Goal: Information Seeking & Learning: Learn about a topic

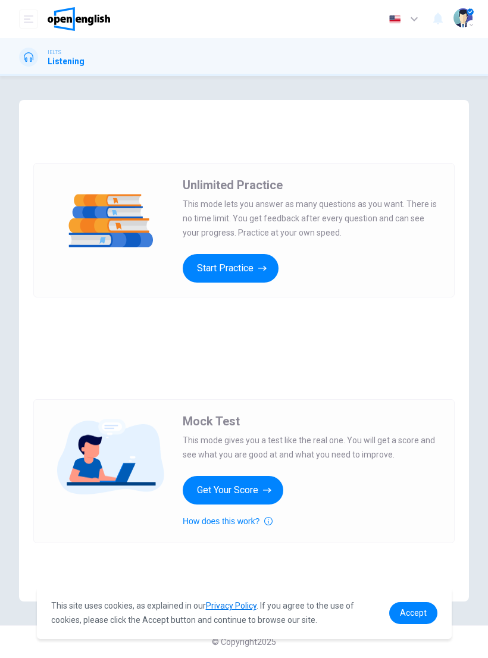
click at [259, 491] on button "Get Your Score" at bounding box center [233, 490] width 101 height 29
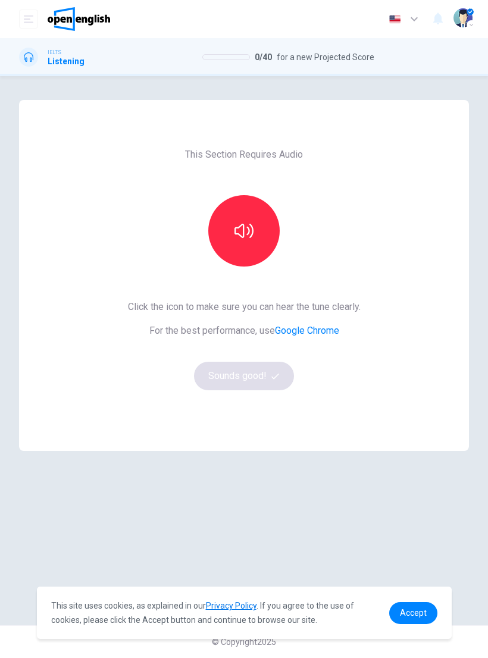
click at [257, 224] on button "button" at bounding box center [243, 230] width 71 height 71
click at [253, 384] on button "Sounds good!" at bounding box center [244, 376] width 100 height 29
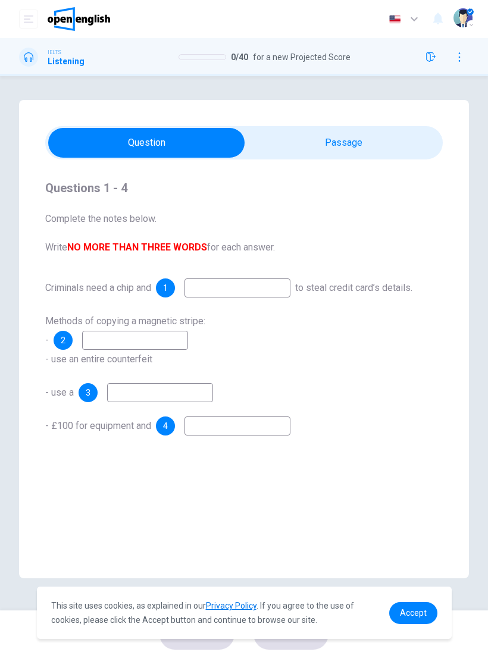
click at [171, 293] on div "1" at bounding box center [165, 288] width 19 height 19
click at [359, 289] on span "to steal credit card’s details." at bounding box center [353, 287] width 117 height 11
click at [73, 347] on div "2" at bounding box center [121, 340] width 135 height 19
click at [98, 396] on div "3" at bounding box center [88, 392] width 19 height 19
click at [171, 429] on div "4" at bounding box center [165, 426] width 19 height 19
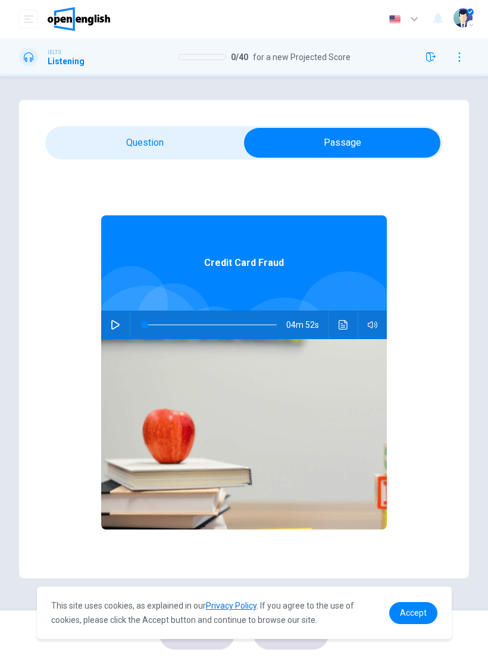
click at [121, 334] on button "button" at bounding box center [115, 325] width 19 height 29
click at [343, 324] on icon "Click to see the audio transcription" at bounding box center [344, 325] width 10 height 10
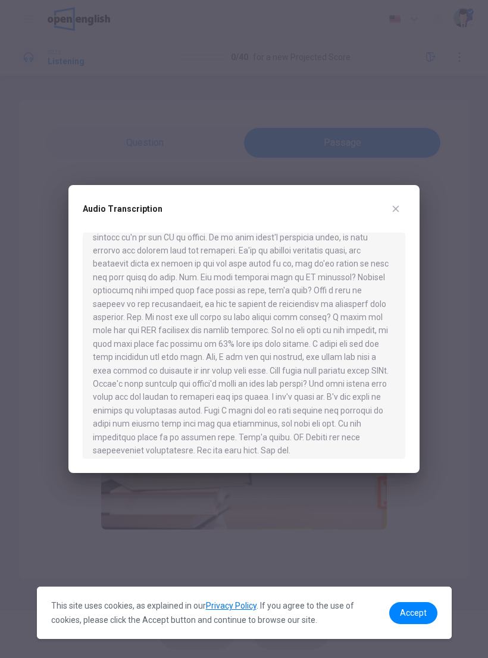
scroll to position [477, 0]
click at [404, 205] on button "button" at bounding box center [395, 208] width 19 height 19
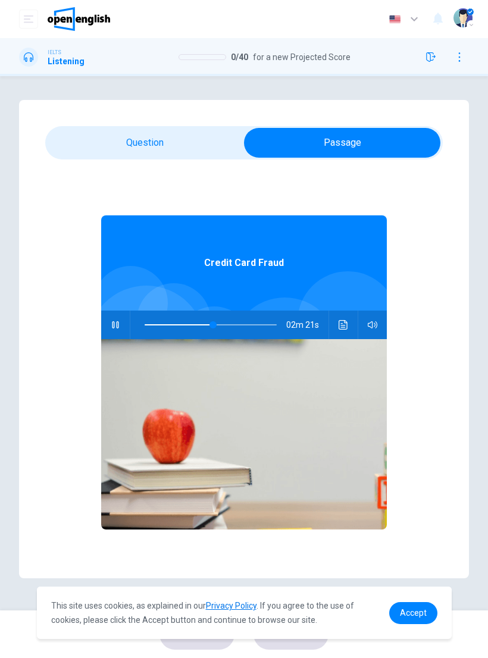
click at [114, 323] on icon "button" at bounding box center [115, 324] width 7 height 7
click at [373, 327] on icon "button" at bounding box center [373, 325] width 10 height 10
click at [120, 324] on icon "button" at bounding box center [116, 325] width 10 height 10
click at [341, 319] on button "Click to see the audio transcription" at bounding box center [343, 325] width 19 height 29
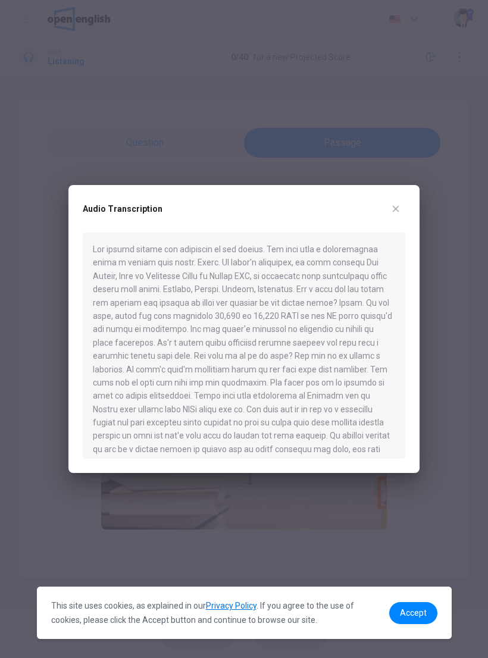
click at [398, 205] on icon "button" at bounding box center [396, 209] width 10 height 10
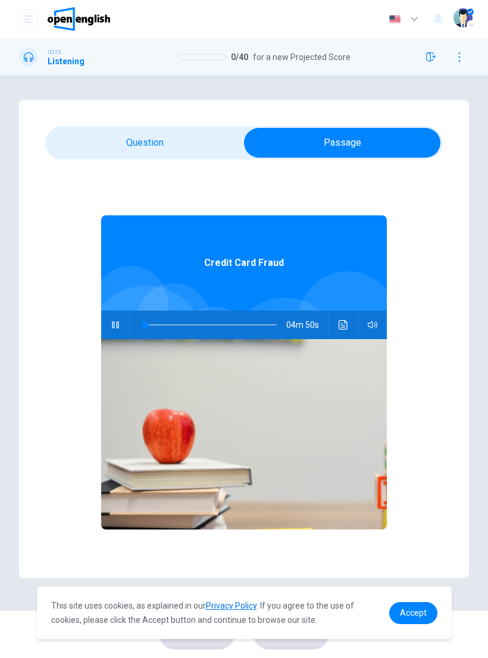
click at [116, 324] on icon "button" at bounding box center [116, 325] width 10 height 10
click at [414, 595] on div "This site uses cookies, as explained in our Privacy Policy . If you agree to th…" at bounding box center [244, 613] width 415 height 52
click at [414, 612] on span "Accept" at bounding box center [413, 613] width 27 height 10
click at [420, 614] on span "Accept" at bounding box center [413, 613] width 27 height 10
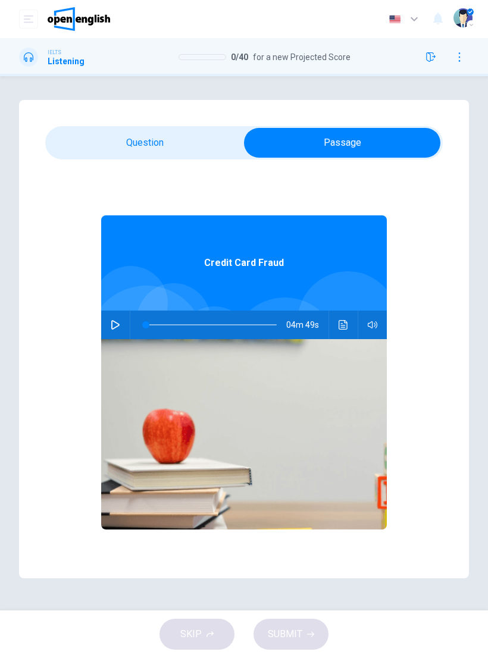
click at [342, 326] on icon "Click to see the audio transcription" at bounding box center [344, 325] width 10 height 10
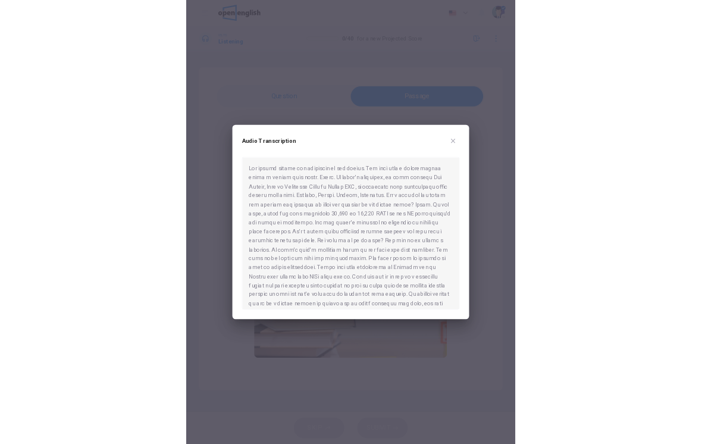
scroll to position [-6, 0]
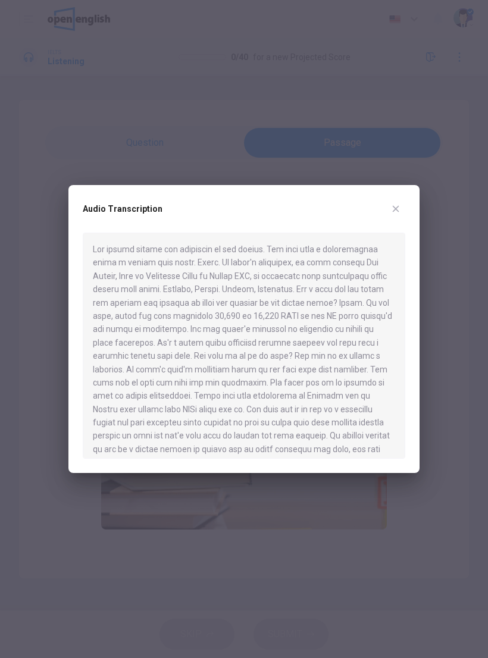
click at [395, 205] on icon "button" at bounding box center [396, 209] width 10 height 10
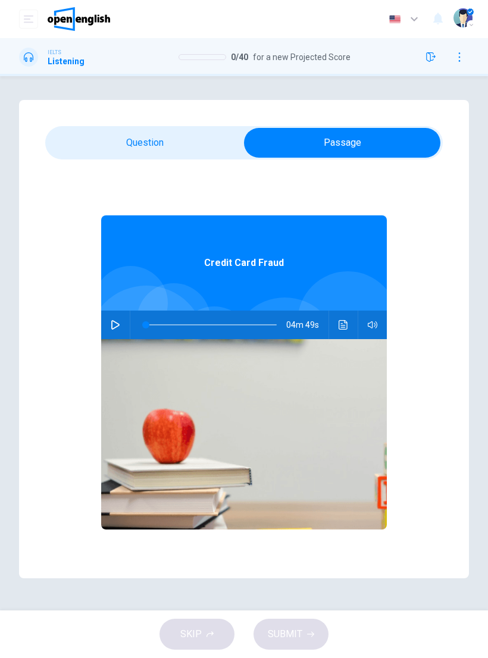
click at [113, 326] on icon "button" at bounding box center [116, 325] width 10 height 10
click at [345, 328] on icon "Click to see the audio transcription" at bounding box center [344, 325] width 10 height 10
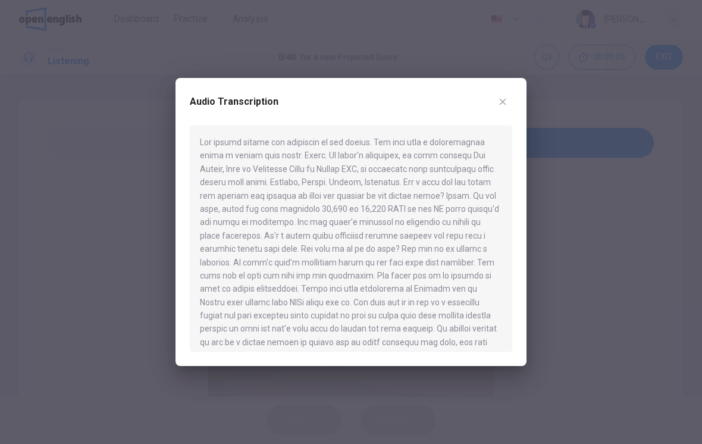
click at [487, 108] on button "button" at bounding box center [502, 101] width 19 height 19
type input "**"
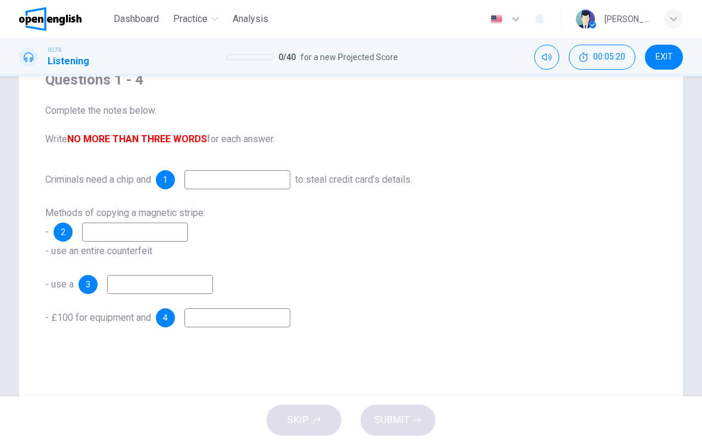
scroll to position [109, 0]
click at [259, 171] on input at bounding box center [238, 179] width 106 height 19
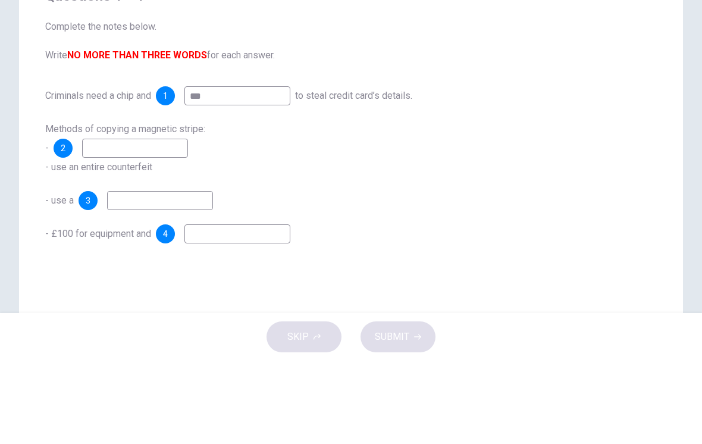
type input "***"
click at [434, 203] on div "Methods of copying a magnetic stripe: - 2 - use an entire counterfeit" at bounding box center [351, 231] width 612 height 57
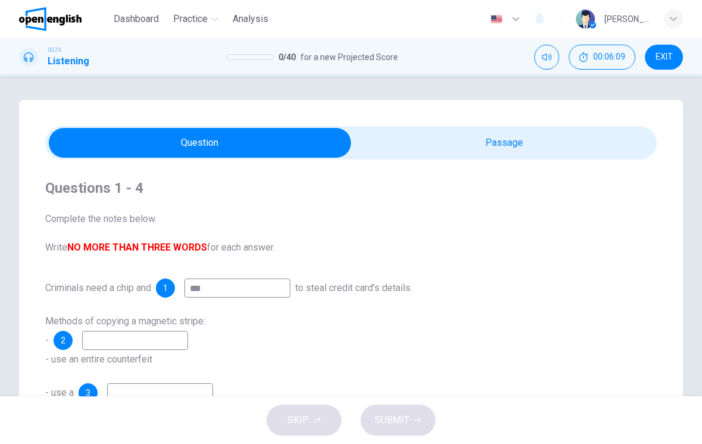
scroll to position [0, 0]
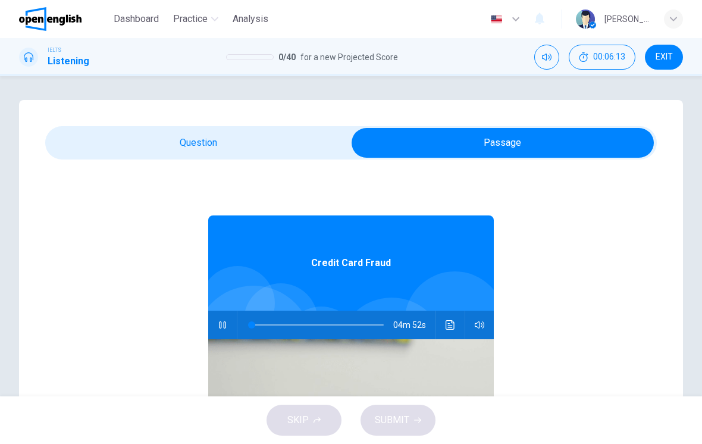
click at [452, 321] on icon "Click to see the audio transcription" at bounding box center [450, 325] width 9 height 10
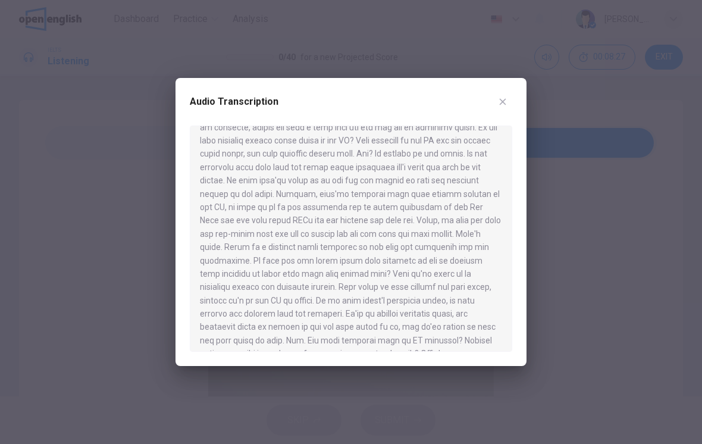
scroll to position [310, 0]
click at [487, 102] on icon "button" at bounding box center [503, 102] width 7 height 7
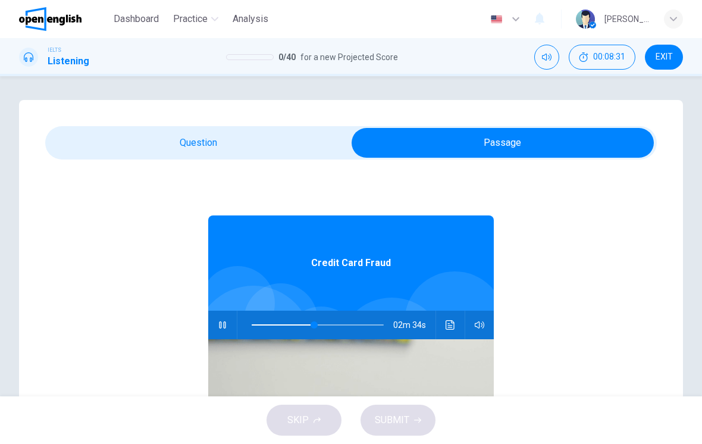
click at [223, 327] on icon "button" at bounding box center [223, 325] width 10 height 10
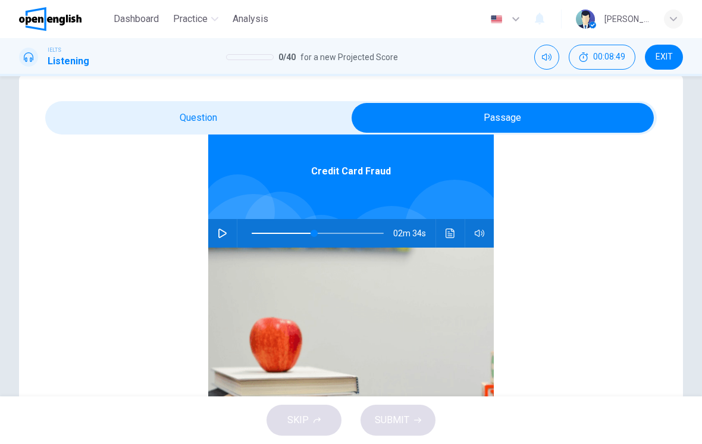
scroll to position [67, 0]
click at [226, 226] on button "button" at bounding box center [222, 233] width 19 height 29
click at [453, 234] on icon "Click to see the audio transcription" at bounding box center [451, 234] width 10 height 10
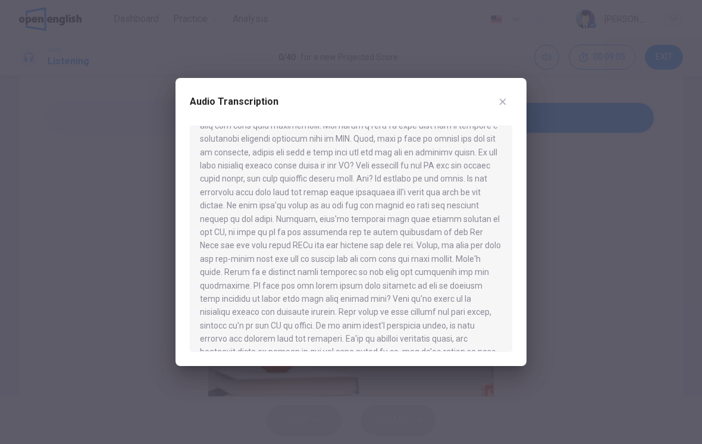
scroll to position [279, 0]
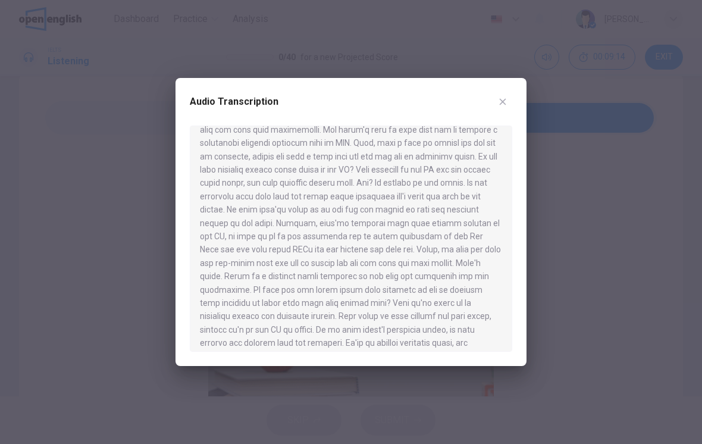
click at [487, 100] on icon "button" at bounding box center [503, 102] width 7 height 7
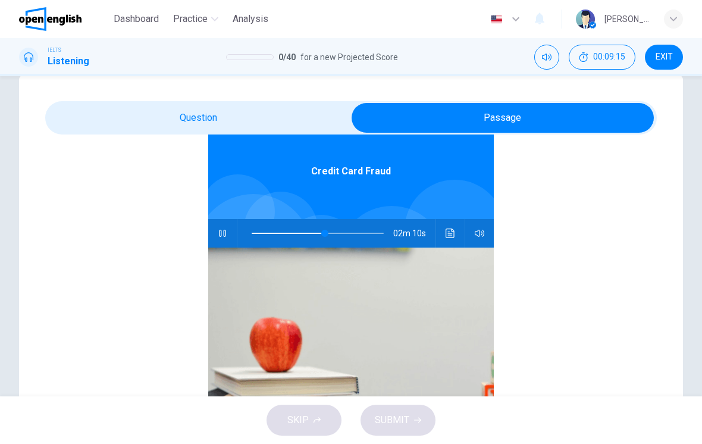
click at [224, 230] on icon "button" at bounding box center [222, 233] width 7 height 7
click at [450, 235] on icon "Click to see the audio transcription" at bounding box center [451, 234] width 10 height 10
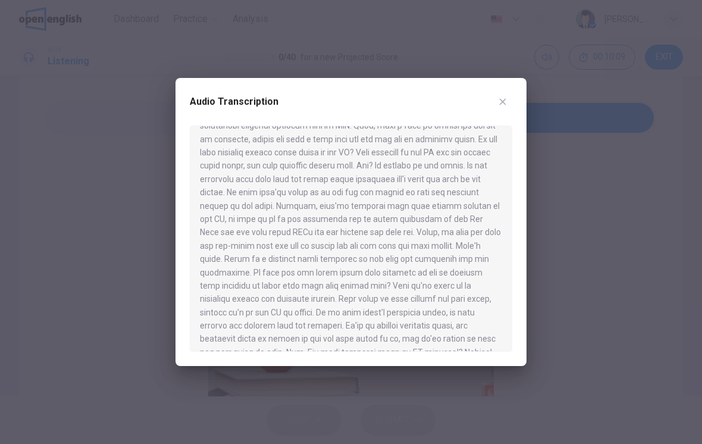
scroll to position [300, 0]
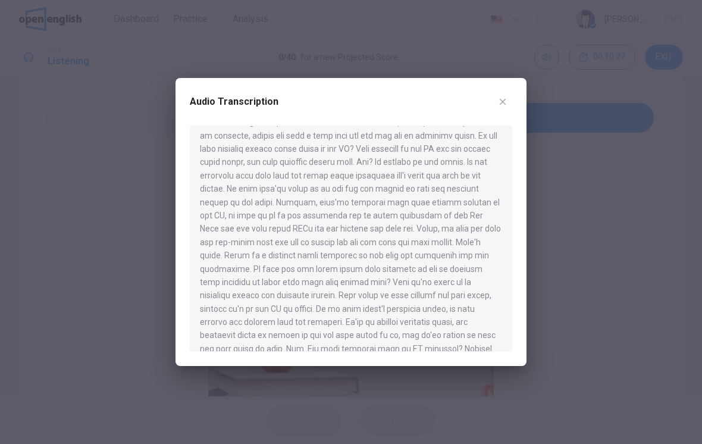
click at [487, 102] on icon "button" at bounding box center [503, 102] width 7 height 7
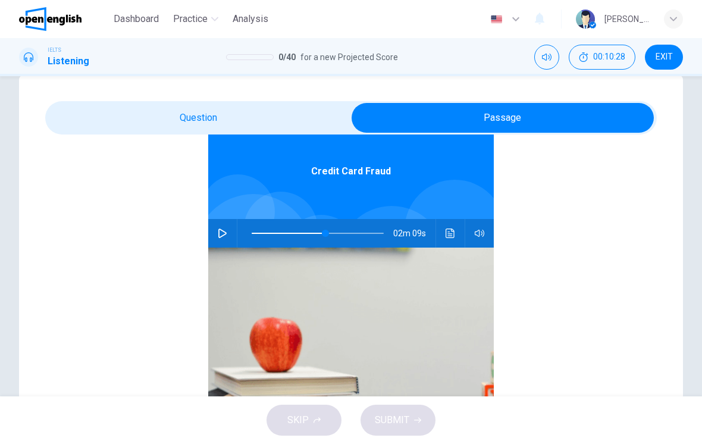
click at [218, 230] on icon "button" at bounding box center [223, 234] width 10 height 10
click at [451, 237] on icon "Click to see the audio transcription" at bounding box center [450, 234] width 9 height 10
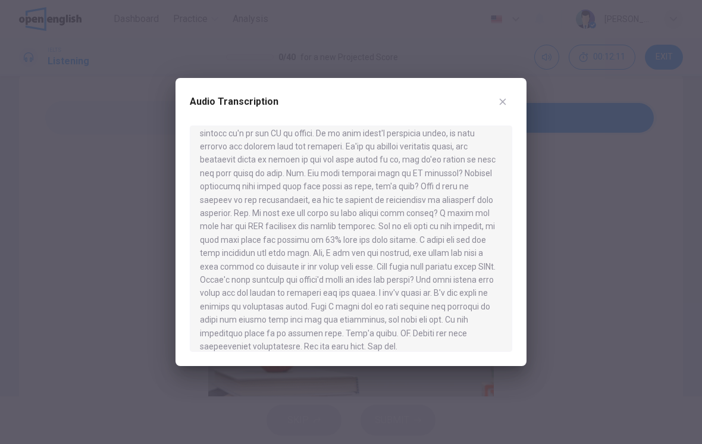
scroll to position [475, 0]
click at [487, 110] on button "button" at bounding box center [502, 101] width 19 height 19
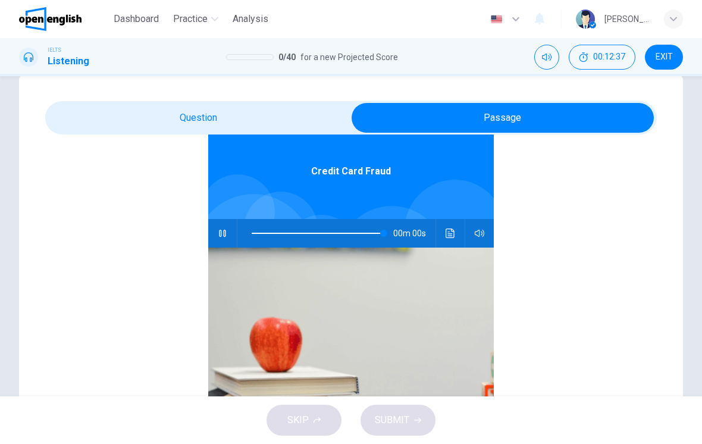
type input "*"
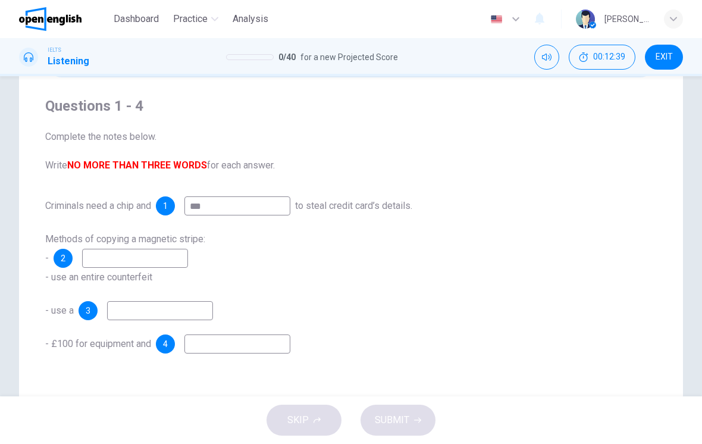
scroll to position [101, 0]
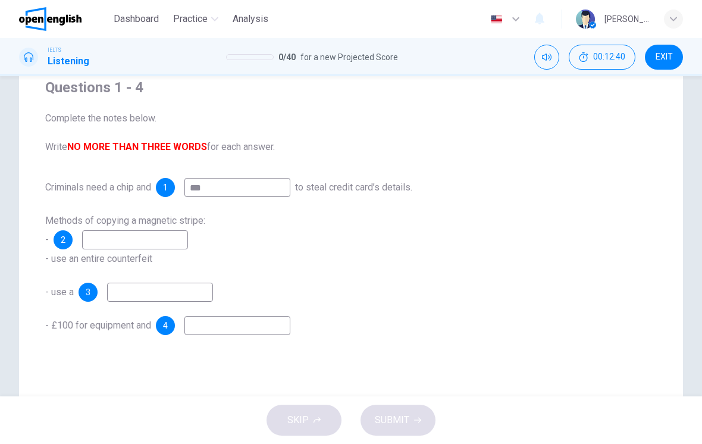
click at [187, 242] on input at bounding box center [135, 239] width 106 height 19
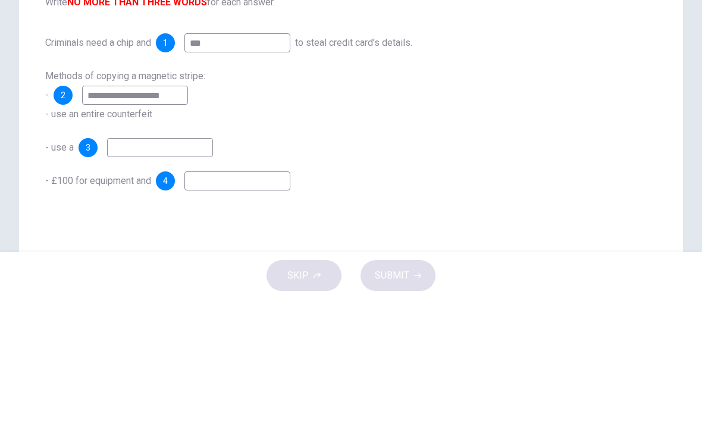
type input "**********"
click at [207, 283] on input at bounding box center [160, 292] width 106 height 19
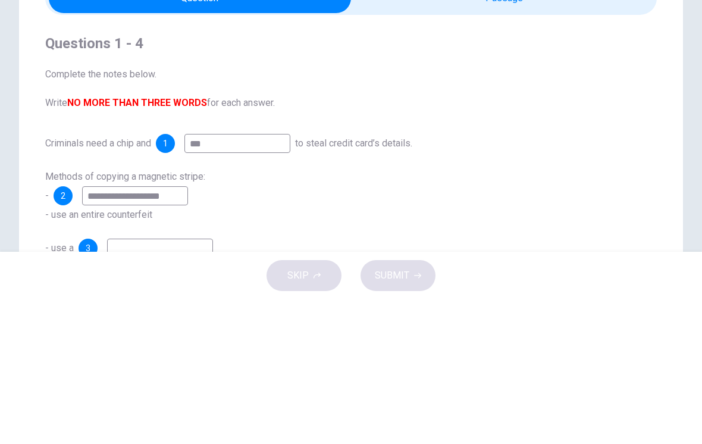
scroll to position [0, 0]
click at [481, 160] on div "**********" at bounding box center [351, 307] width 612 height 295
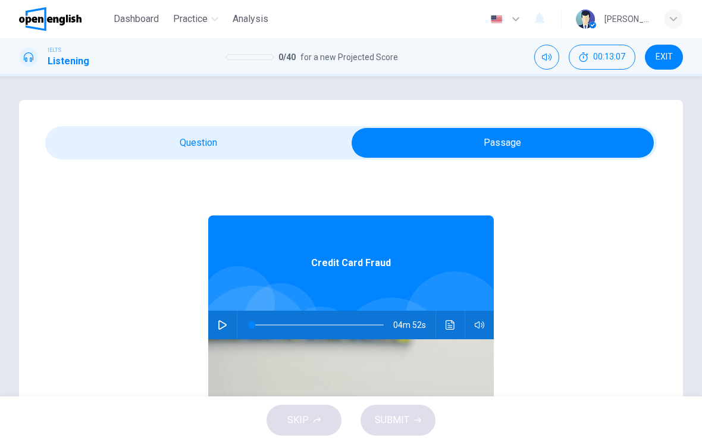
click at [455, 320] on button "Click to see the audio transcription" at bounding box center [450, 325] width 19 height 29
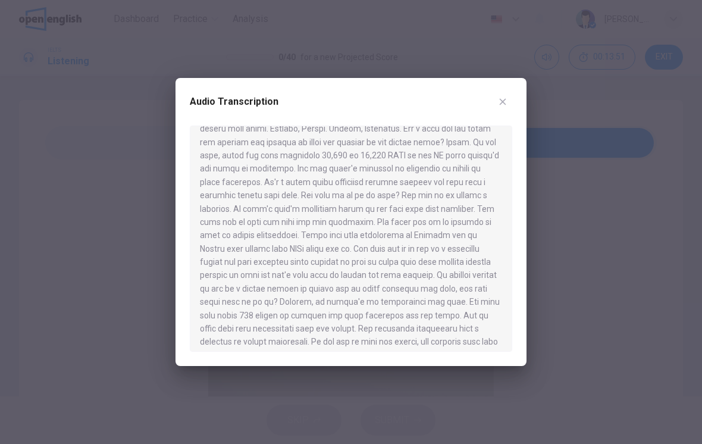
scroll to position [55, 0]
click at [487, 99] on icon "button" at bounding box center [503, 102] width 7 height 7
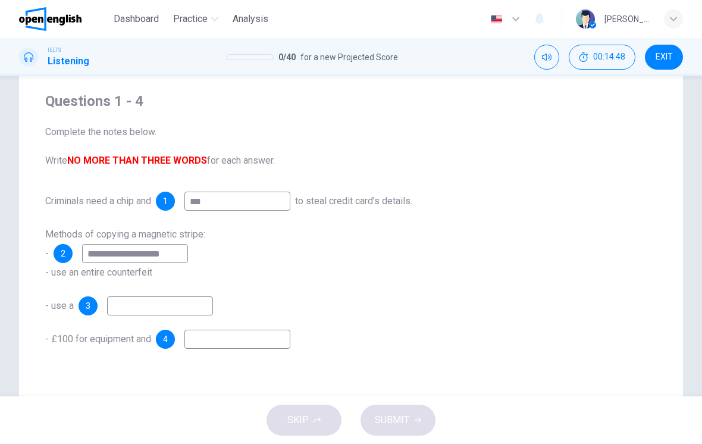
scroll to position [125, 0]
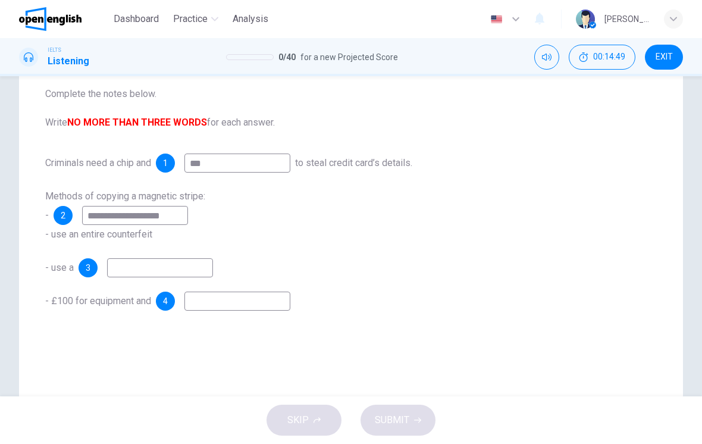
click at [165, 267] on input at bounding box center [160, 267] width 106 height 19
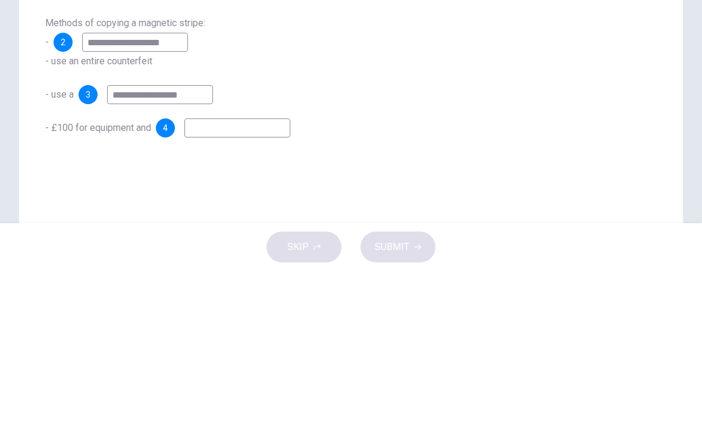
type input "**********"
click at [313, 154] on div "**********" at bounding box center [351, 232] width 612 height 157
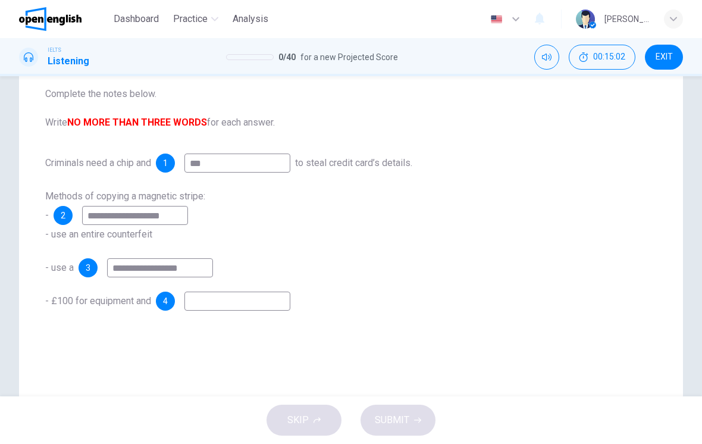
click at [275, 307] on input at bounding box center [238, 301] width 106 height 19
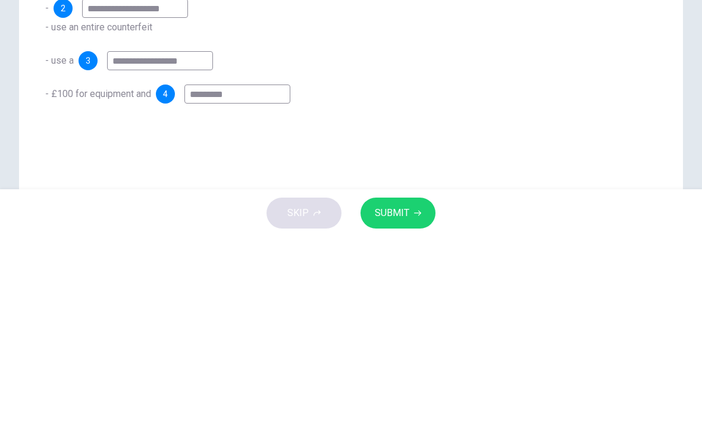
type input "*********"
click at [378, 134] on div "**********" at bounding box center [351, 214] width 664 height 479
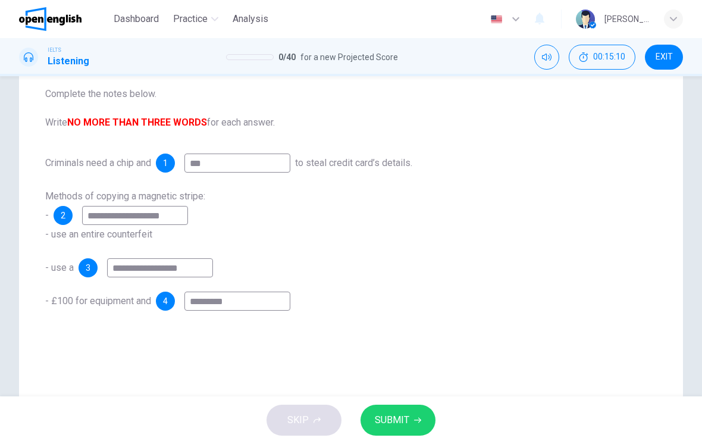
click at [401, 415] on span "SUBMIT" at bounding box center [392, 420] width 35 height 17
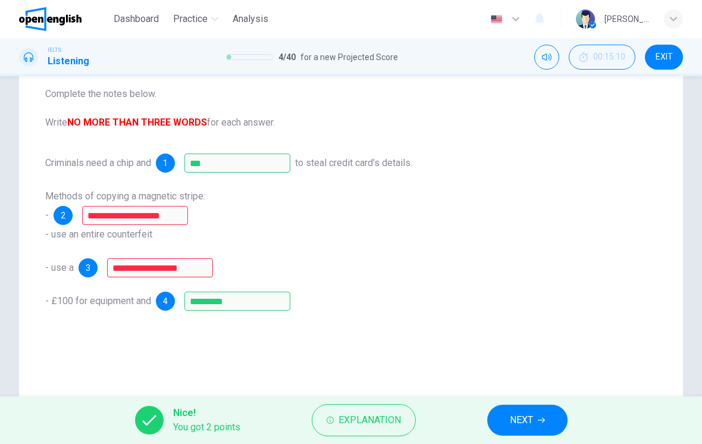
click at [355, 417] on span "Explanation" at bounding box center [370, 420] width 62 height 17
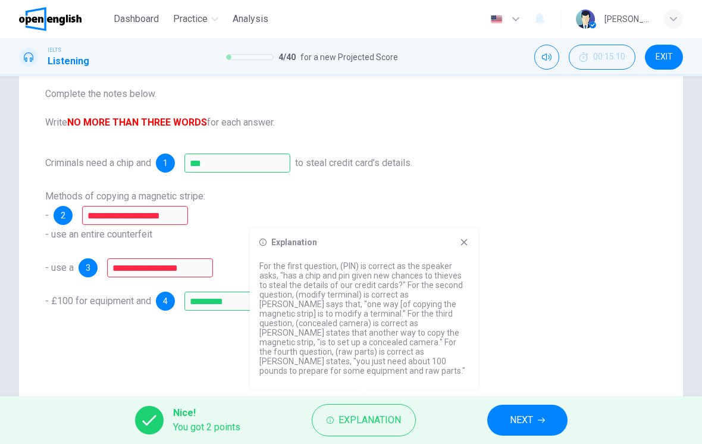
click at [404, 317] on p "For the first question, (PIN) is correct as the speaker asks, "has a chip and p…" at bounding box center [365, 318] width 210 height 114
click at [352, 357] on p "For the first question, (PIN) is correct as the speaker asks, "has a chip and p…" at bounding box center [365, 318] width 210 height 114
click at [487, 424] on span "NEXT" at bounding box center [521, 420] width 23 height 17
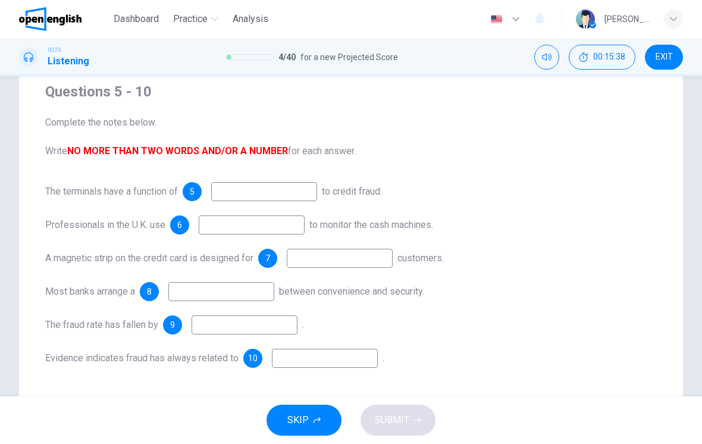
scroll to position [102, 0]
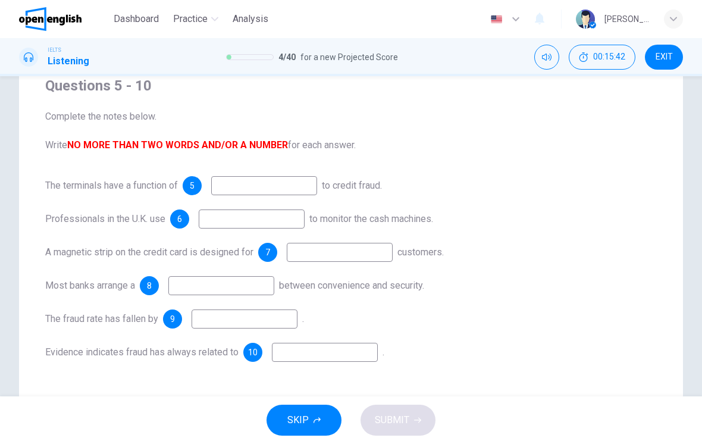
click at [304, 185] on input at bounding box center [264, 185] width 106 height 19
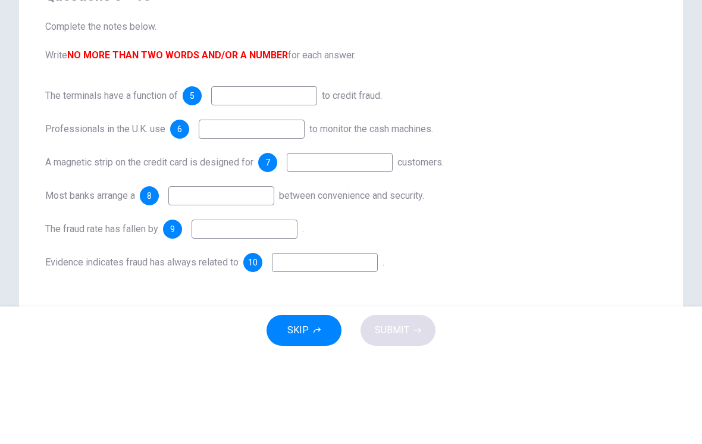
click at [487, 176] on div "The terminals have a function of 5 to credit fraud. Professionals in the U.K. u…" at bounding box center [351, 269] width 612 height 186
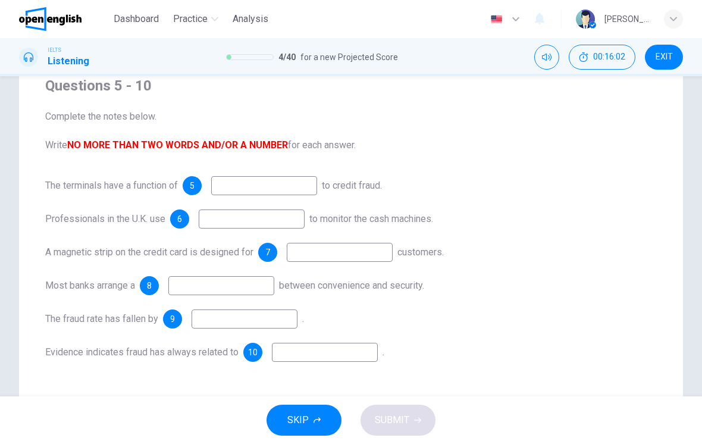
click at [487, 57] on icon "Mute" at bounding box center [547, 57] width 10 height 7
click at [487, 61] on icon "Unmute" at bounding box center [547, 57] width 10 height 10
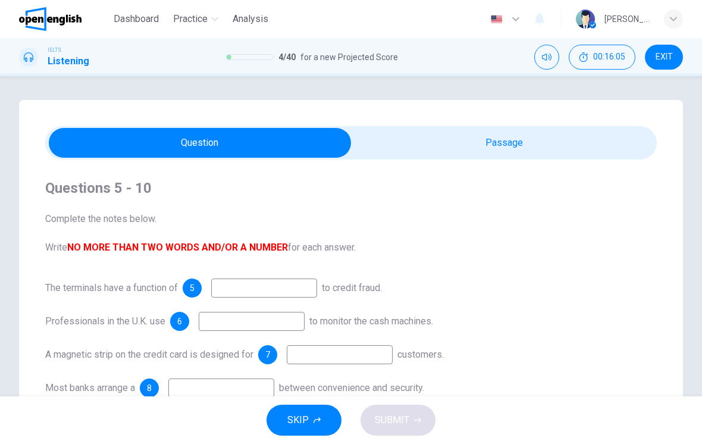
scroll to position [0, 0]
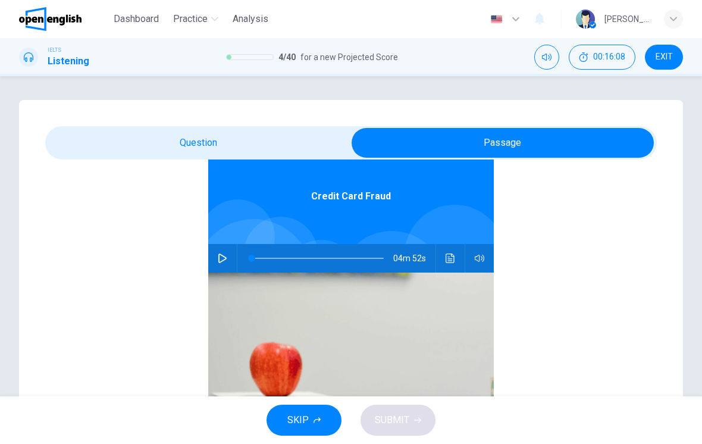
click at [452, 254] on icon "Click to see the audio transcription" at bounding box center [451, 259] width 10 height 10
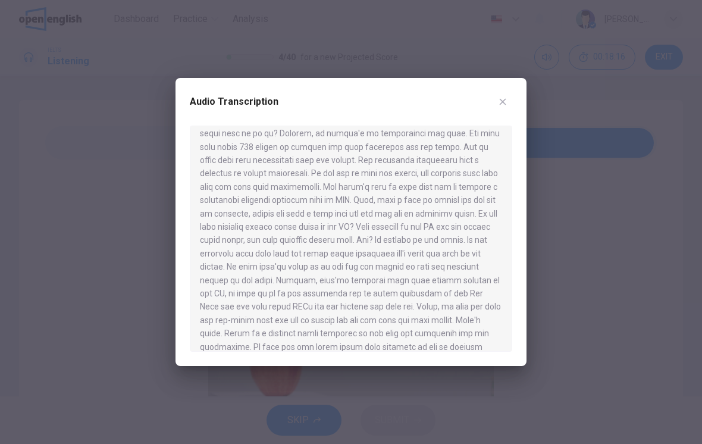
scroll to position [223, 0]
click at [433, 358] on div "Audio Transcription" at bounding box center [351, 222] width 351 height 288
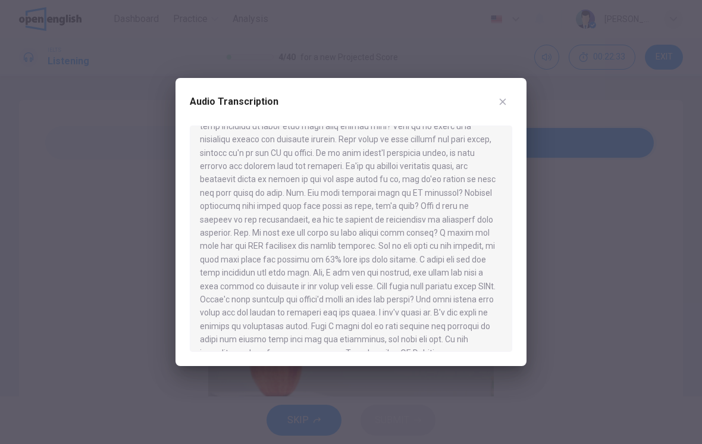
scroll to position [457, 0]
click at [487, 104] on icon "button" at bounding box center [503, 102] width 10 height 10
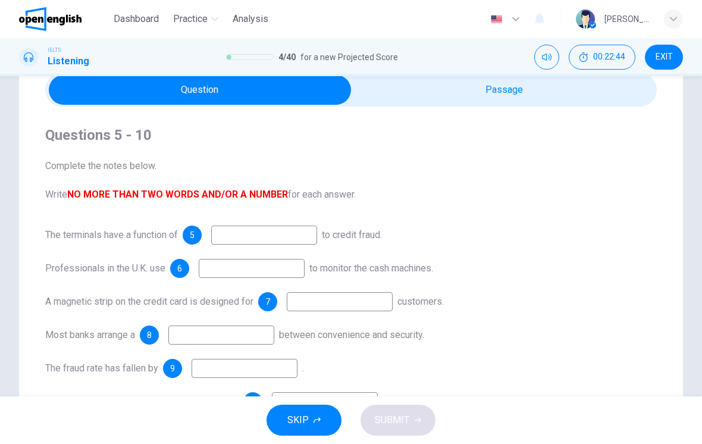
scroll to position [54, 0]
click at [304, 229] on input at bounding box center [264, 234] width 106 height 19
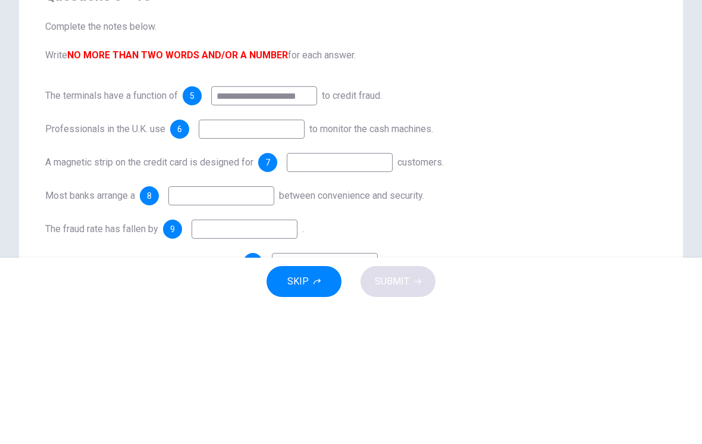
type input "**********"
click at [283, 258] on input at bounding box center [252, 267] width 106 height 19
click at [298, 225] on input "**********" at bounding box center [264, 234] width 106 height 19
click at [317, 225] on input "**********" at bounding box center [264, 234] width 106 height 19
click at [240, 258] on input at bounding box center [252, 267] width 106 height 19
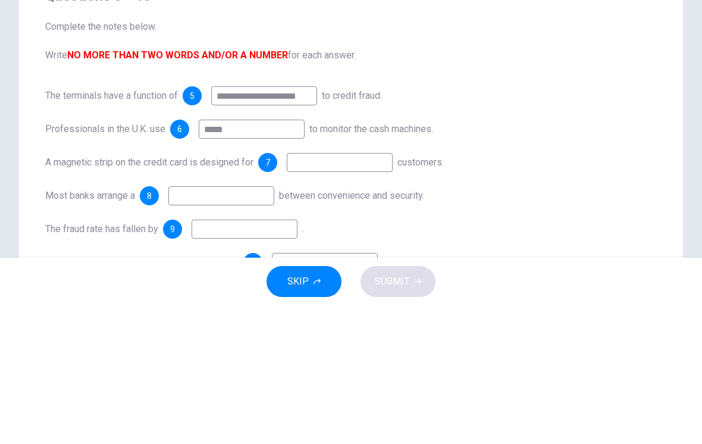
type input "*****"
click at [352, 292] on input at bounding box center [340, 301] width 106 height 19
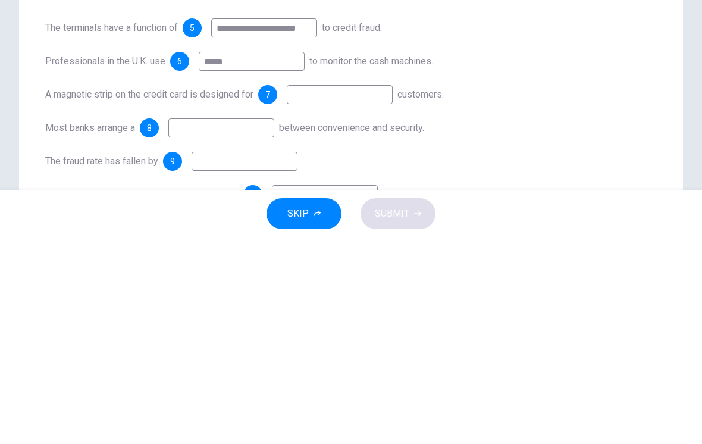
type input "*"
type input "*********"
click at [255, 325] on input at bounding box center [221, 334] width 106 height 19
type input "**********"
click at [293, 358] on input at bounding box center [245, 367] width 106 height 19
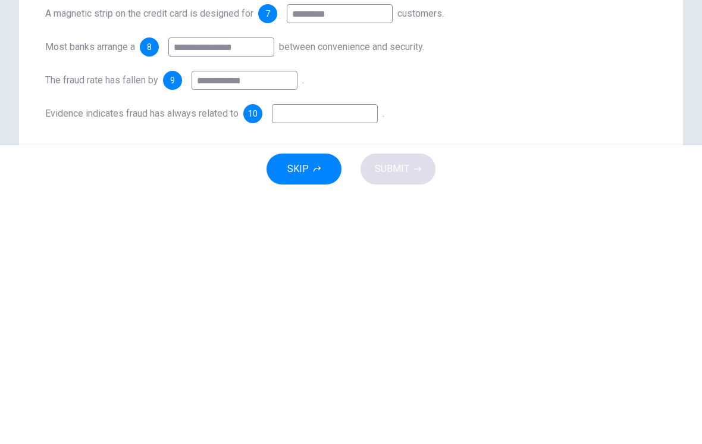
scroll to position [97, 0]
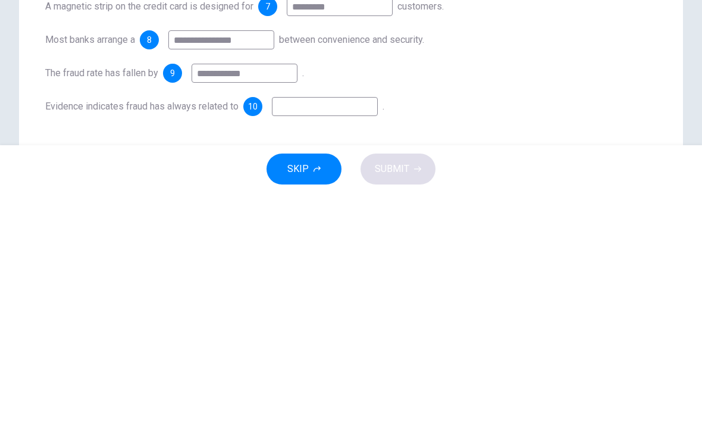
type input "**********"
click at [356, 348] on input at bounding box center [325, 357] width 106 height 19
type input "***"
click at [414, 417] on icon "button" at bounding box center [417, 420] width 7 height 7
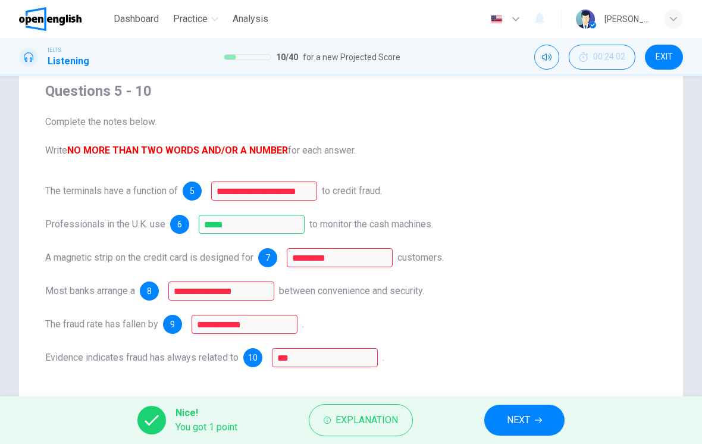
click at [381, 429] on button "Explanation" at bounding box center [361, 420] width 104 height 32
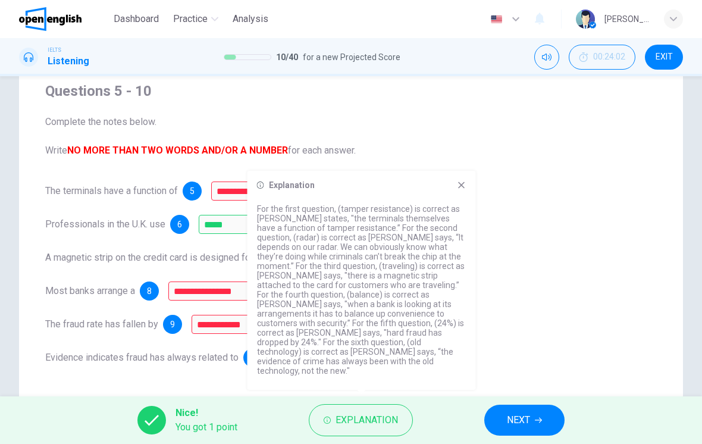
click at [487, 412] on span "NEXT" at bounding box center [518, 420] width 23 height 17
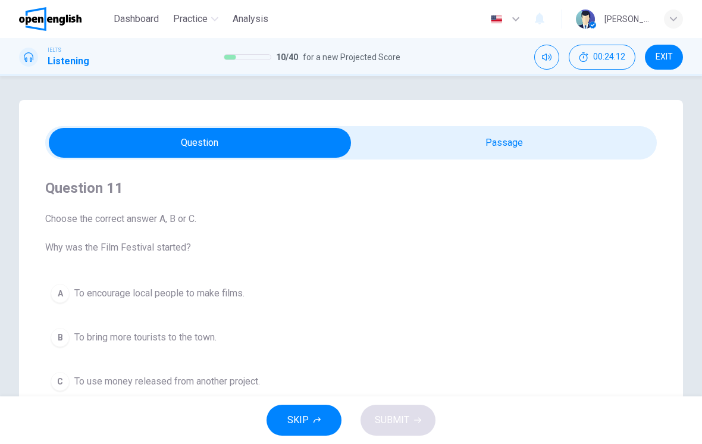
scroll to position [0, 0]
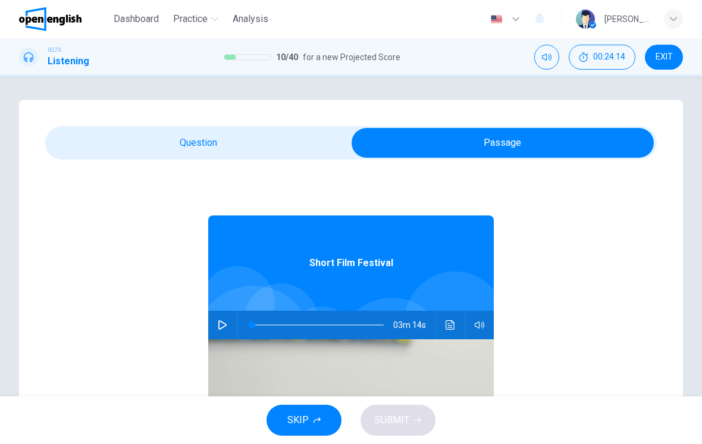
click at [223, 319] on button "button" at bounding box center [222, 325] width 19 height 29
click at [449, 329] on icon "Click to see the audio transcription" at bounding box center [451, 325] width 10 height 10
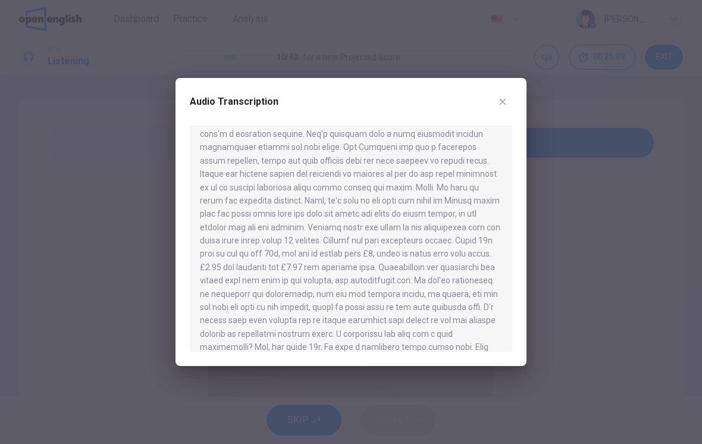
scroll to position [85, 0]
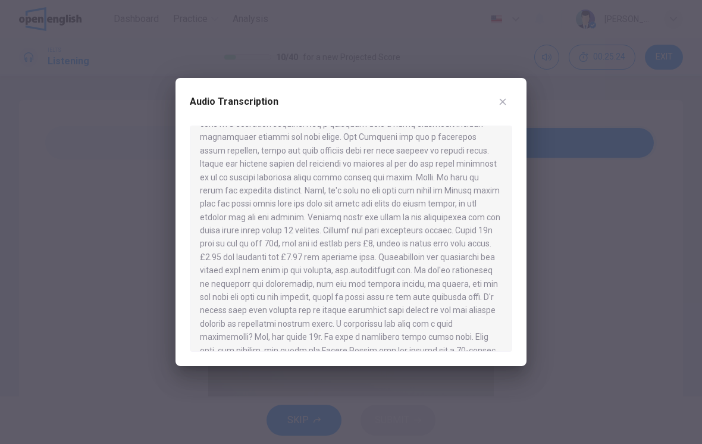
click at [487, 98] on icon "button" at bounding box center [503, 102] width 10 height 10
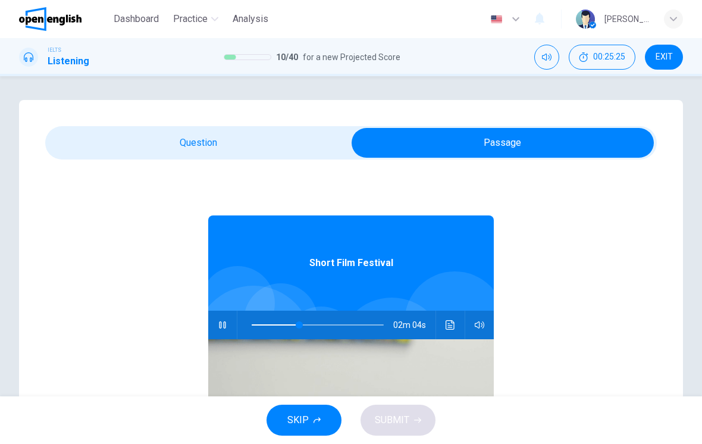
click at [223, 318] on button "button" at bounding box center [222, 325] width 19 height 29
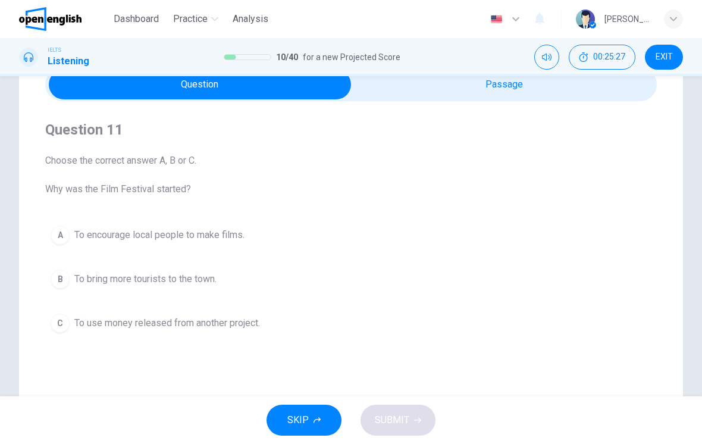
scroll to position [62, 0]
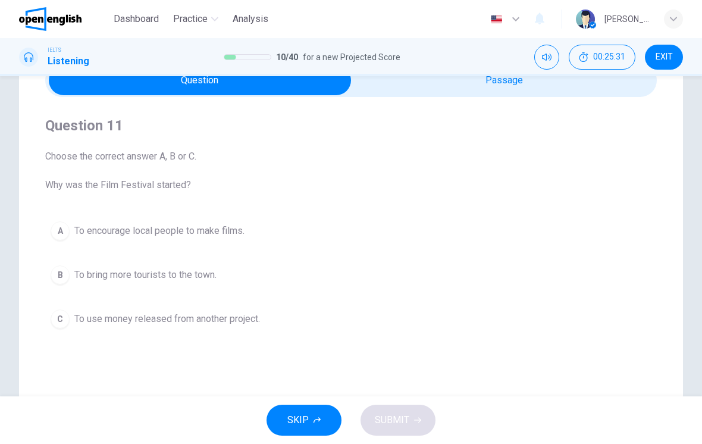
click at [61, 273] on div "B" at bounding box center [60, 274] width 19 height 19
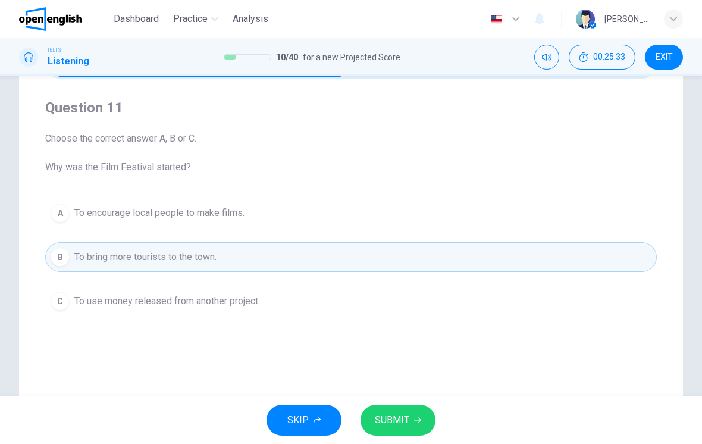
scroll to position [75, 0]
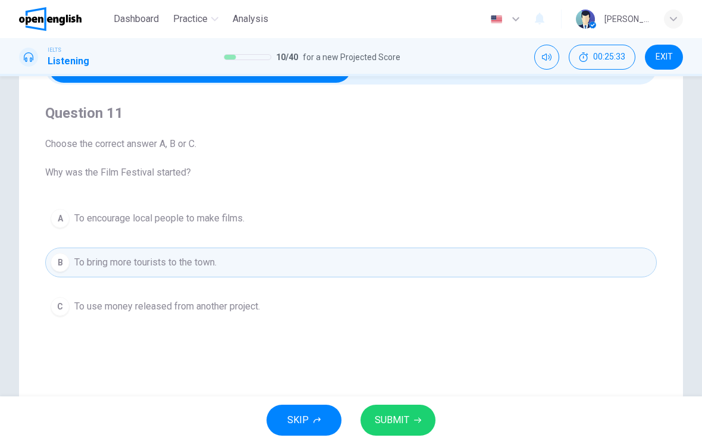
click at [419, 420] on icon "button" at bounding box center [417, 420] width 7 height 5
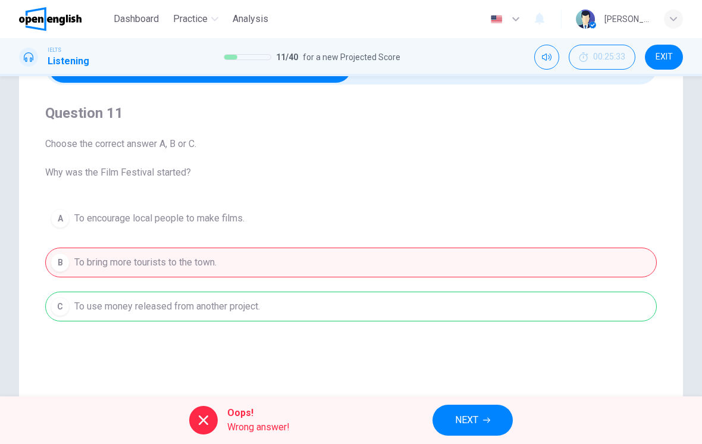
click at [477, 420] on span "NEXT" at bounding box center [466, 420] width 23 height 17
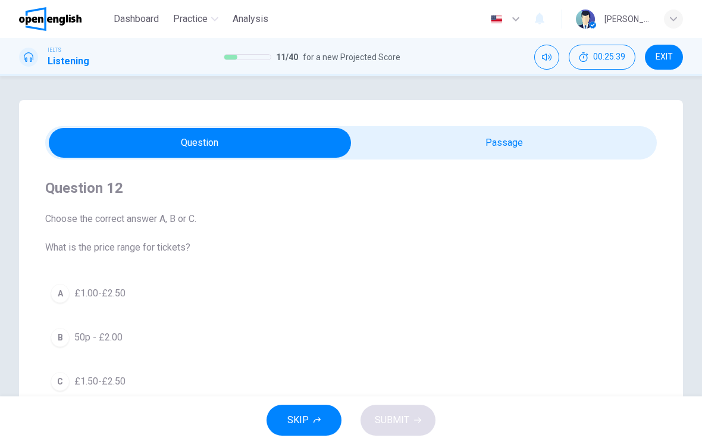
scroll to position [0, 0]
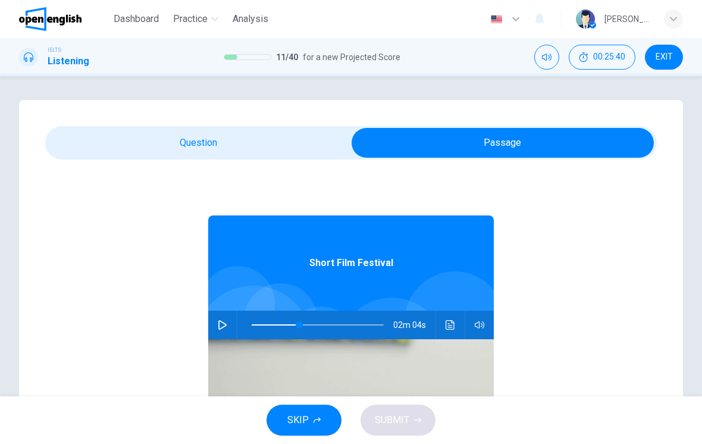
click at [221, 324] on icon "button" at bounding box center [223, 325] width 10 height 10
click at [459, 322] on button "Click to see the audio transcription" at bounding box center [450, 325] width 19 height 29
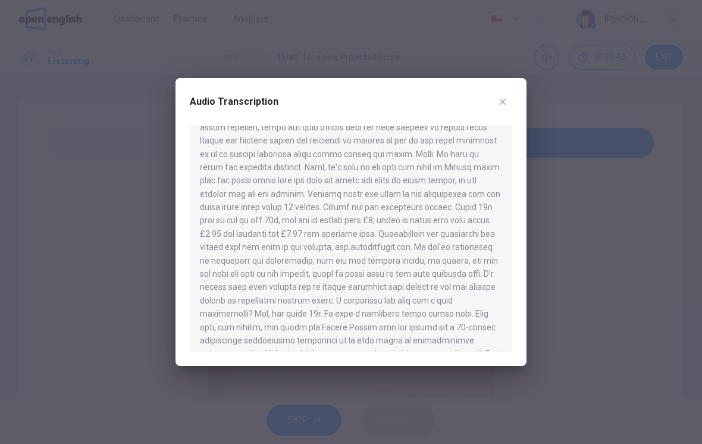
scroll to position [111, 0]
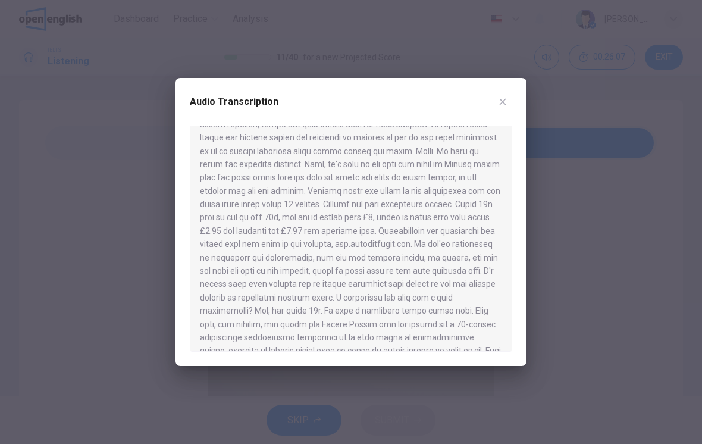
click at [487, 99] on div "Audio Transcription" at bounding box center [351, 108] width 323 height 33
click at [487, 89] on div "Audio Transcription" at bounding box center [351, 222] width 351 height 288
click at [487, 104] on icon "button" at bounding box center [503, 102] width 10 height 10
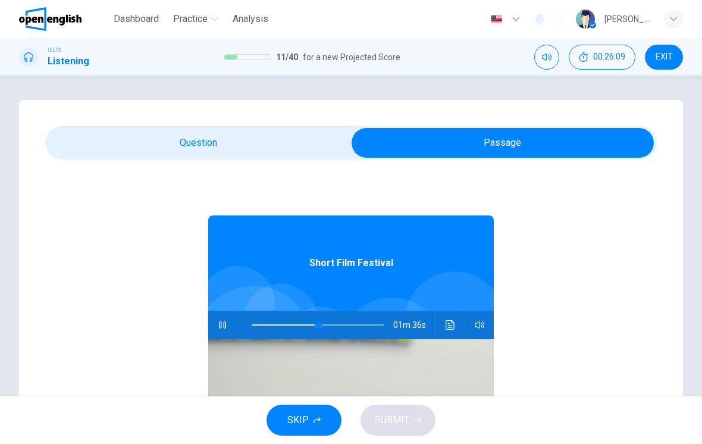
click at [220, 324] on icon "button" at bounding box center [223, 325] width 10 height 10
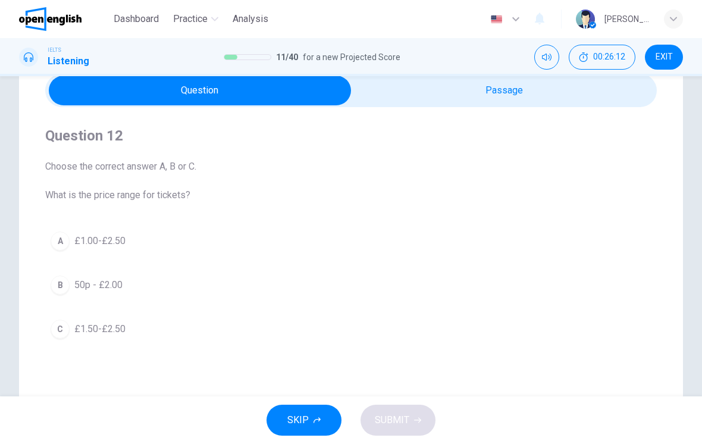
scroll to position [53, 0]
click at [59, 240] on div "A" at bounding box center [60, 240] width 19 height 19
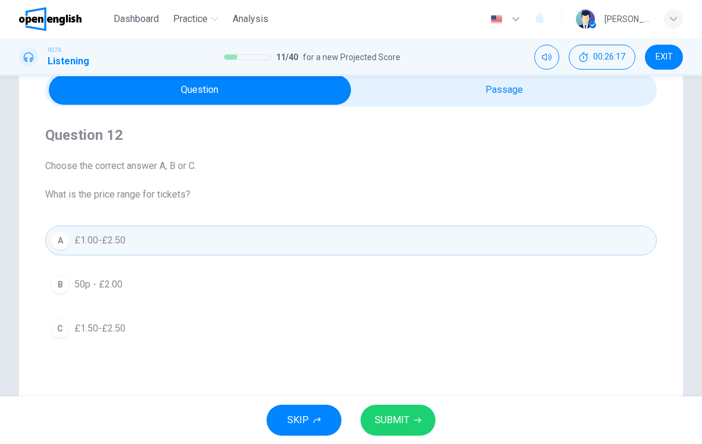
click at [410, 410] on button "SUBMIT" at bounding box center [398, 420] width 75 height 31
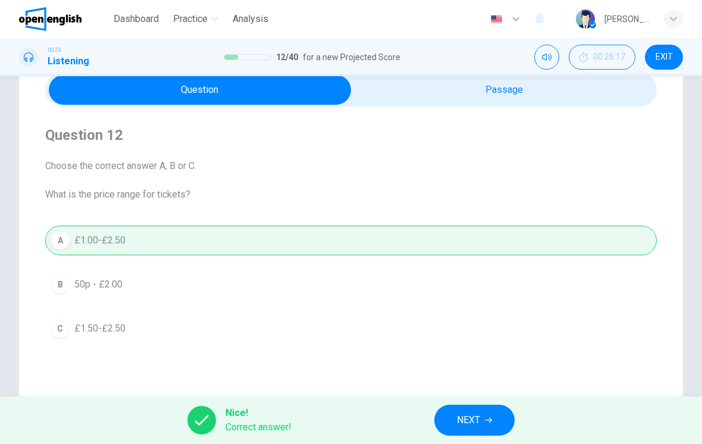
click at [477, 424] on span "NEXT" at bounding box center [468, 420] width 23 height 17
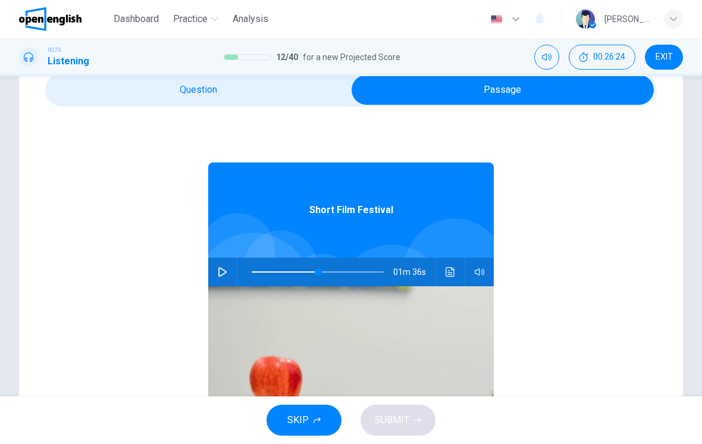
click at [218, 271] on icon "button" at bounding box center [223, 272] width 10 height 10
click at [454, 267] on button "Click to see the audio transcription" at bounding box center [450, 272] width 19 height 29
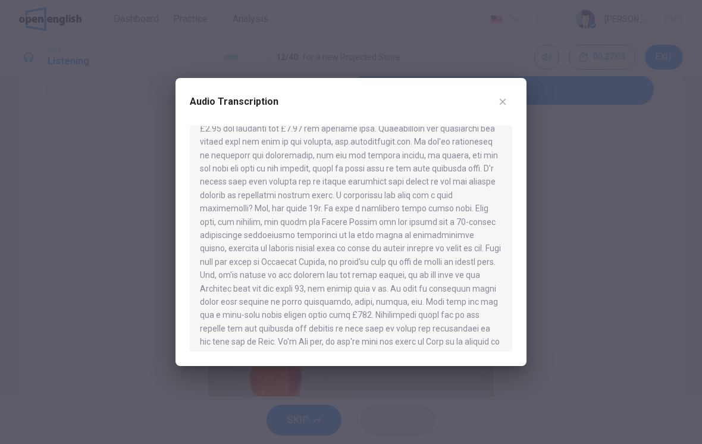
scroll to position [213, 0]
click at [487, 99] on icon "button" at bounding box center [503, 102] width 10 height 10
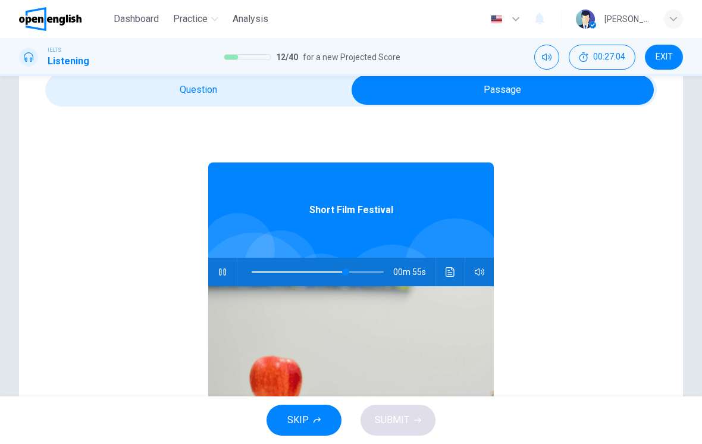
click at [220, 269] on icon "button" at bounding box center [222, 271] width 7 height 7
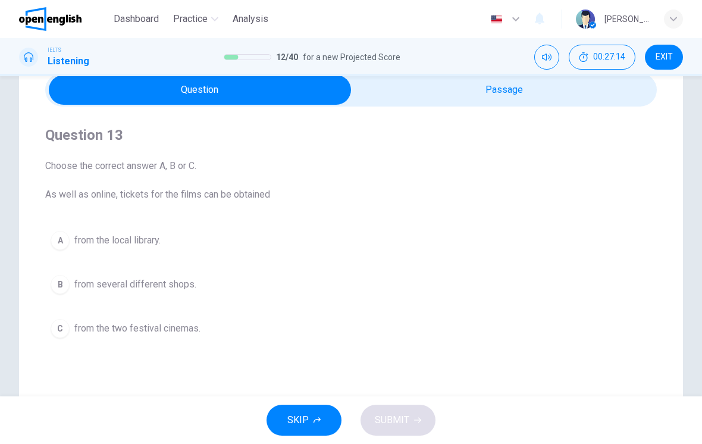
click at [60, 279] on div "B" at bounding box center [60, 284] width 19 height 19
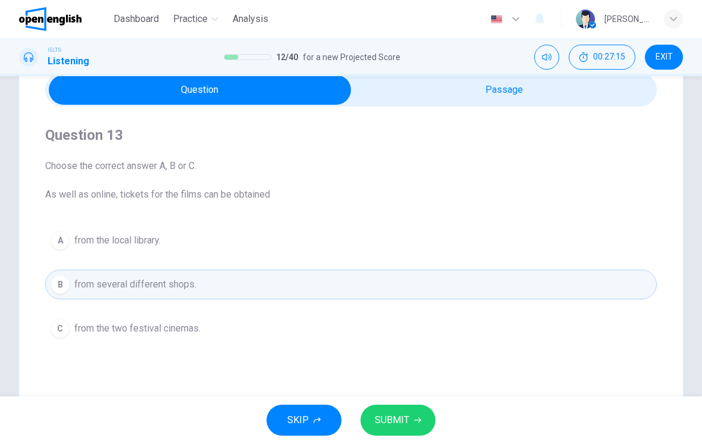
click at [408, 418] on span "SUBMIT" at bounding box center [392, 420] width 35 height 17
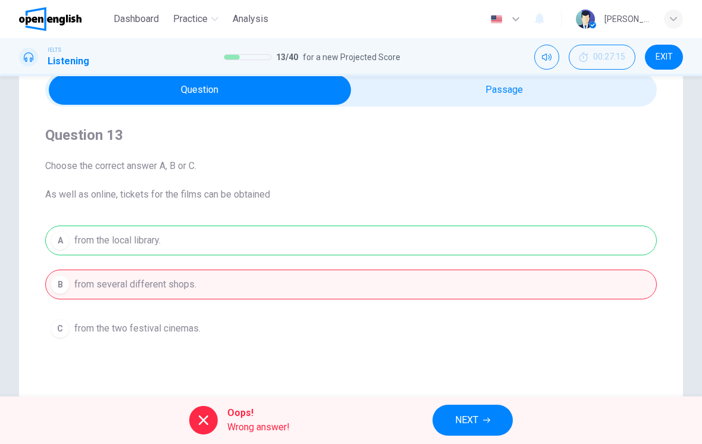
click at [474, 410] on button "NEXT" at bounding box center [473, 420] width 80 height 31
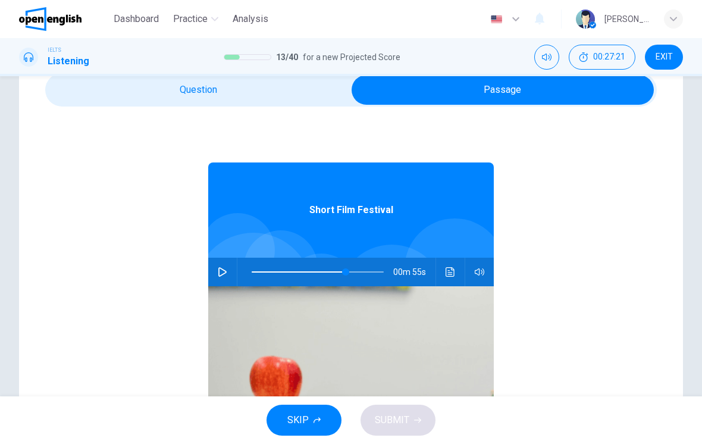
click at [217, 268] on button "button" at bounding box center [222, 272] width 19 height 29
click at [449, 274] on icon "Click to see the audio transcription" at bounding box center [451, 272] width 10 height 10
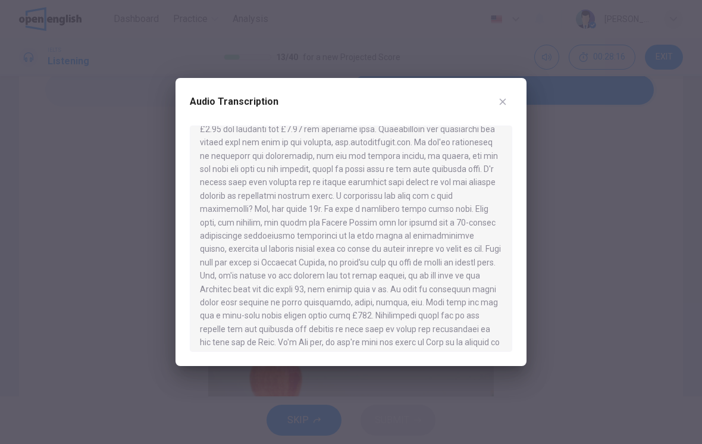
click at [487, 105] on button "button" at bounding box center [502, 101] width 19 height 19
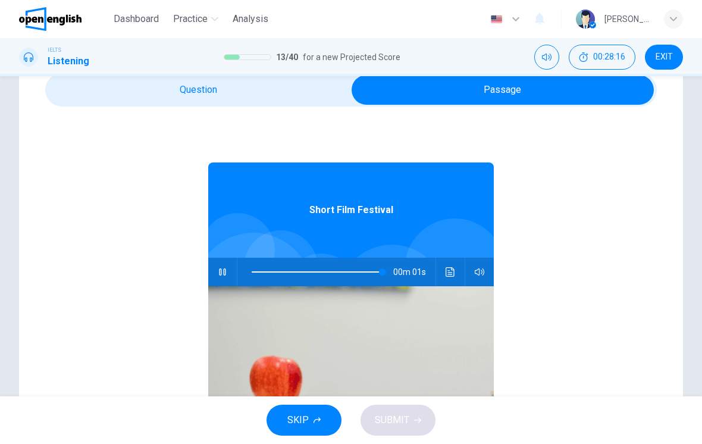
type input "***"
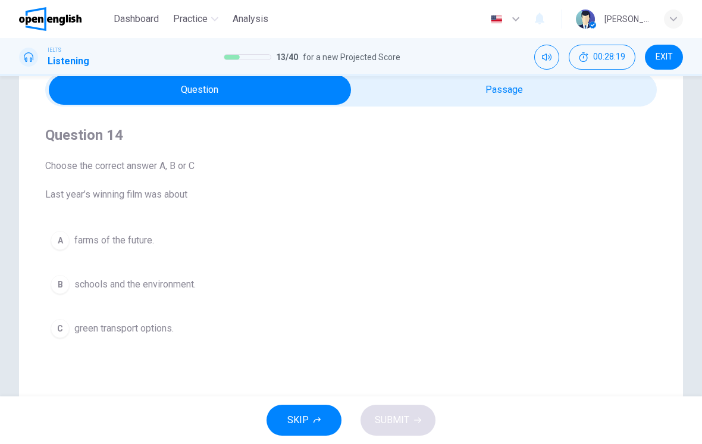
click at [58, 287] on div "B" at bounding box center [60, 284] width 19 height 19
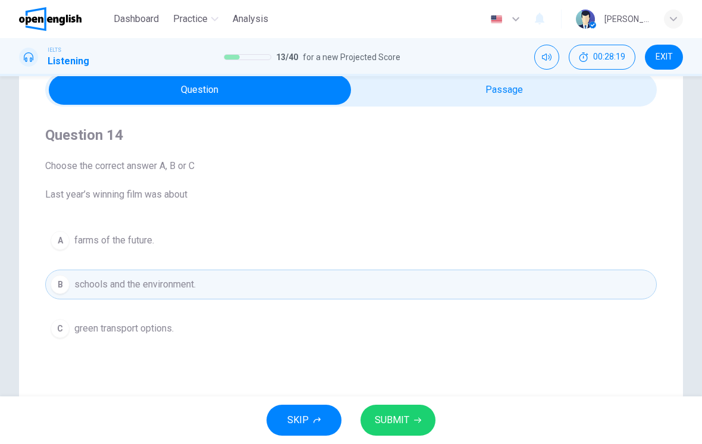
click at [404, 418] on span "SUBMIT" at bounding box center [392, 420] width 35 height 17
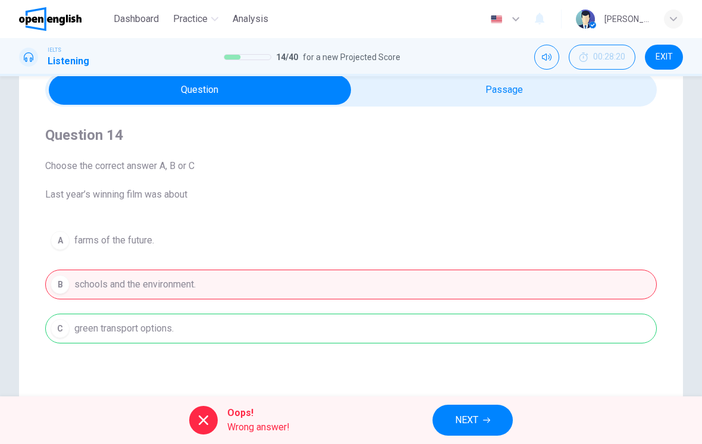
click at [479, 418] on span "NEXT" at bounding box center [466, 420] width 23 height 17
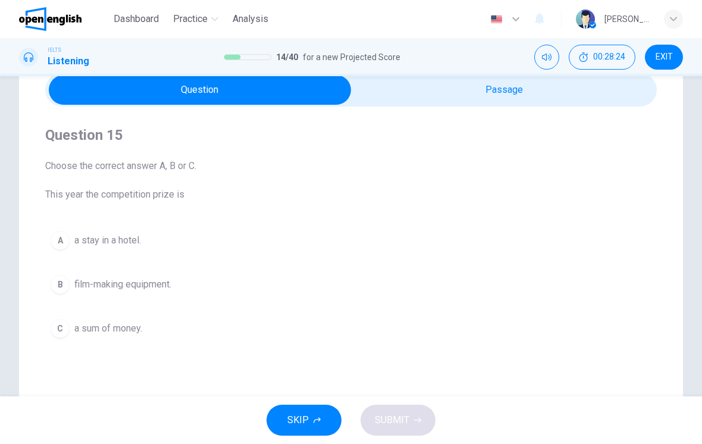
click at [152, 292] on button "B film-making equipment." at bounding box center [351, 285] width 612 height 30
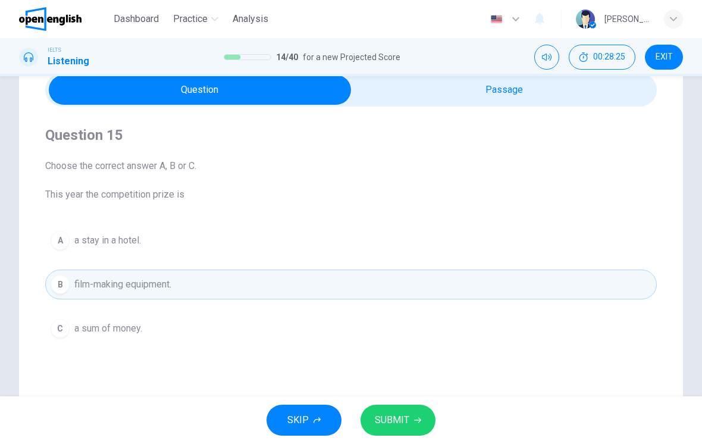
click at [411, 426] on button "SUBMIT" at bounding box center [398, 420] width 75 height 31
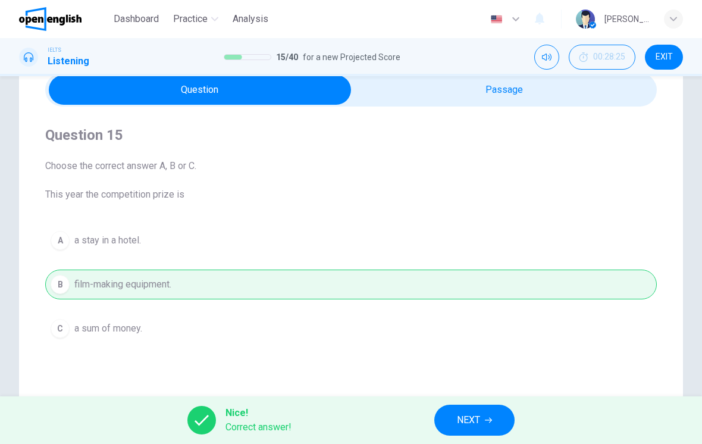
click at [476, 415] on span "NEXT" at bounding box center [468, 420] width 23 height 17
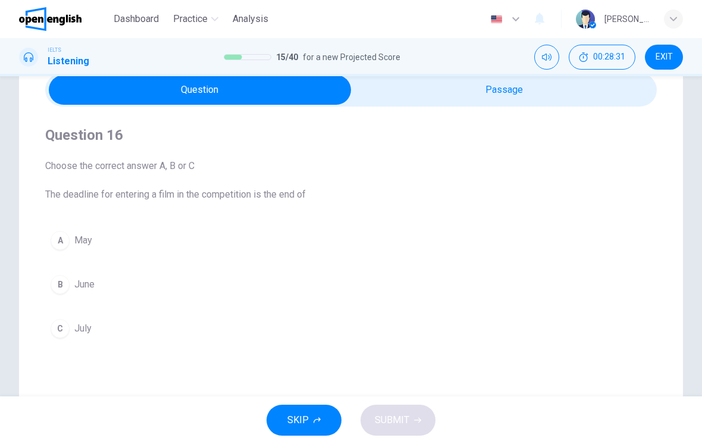
click at [65, 283] on div "B" at bounding box center [60, 284] width 19 height 19
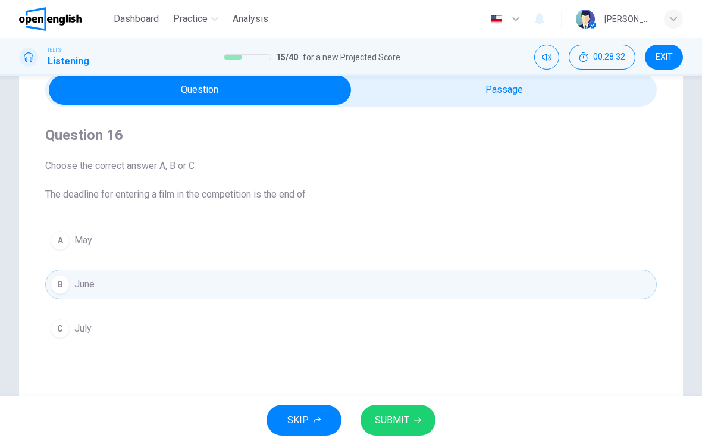
click at [417, 435] on button "SUBMIT" at bounding box center [398, 420] width 75 height 31
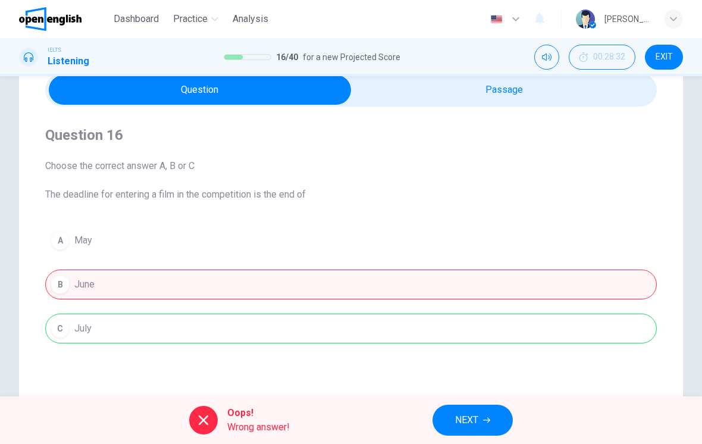
click at [476, 418] on span "NEXT" at bounding box center [466, 420] width 23 height 17
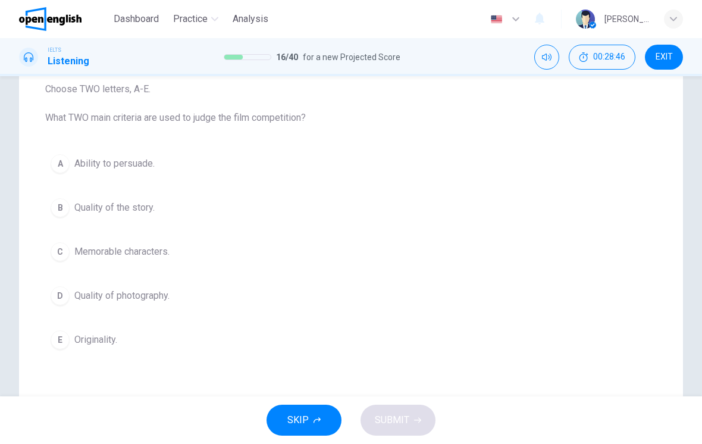
scroll to position [132, 0]
click at [90, 351] on button "E Originality." at bounding box center [351, 338] width 612 height 30
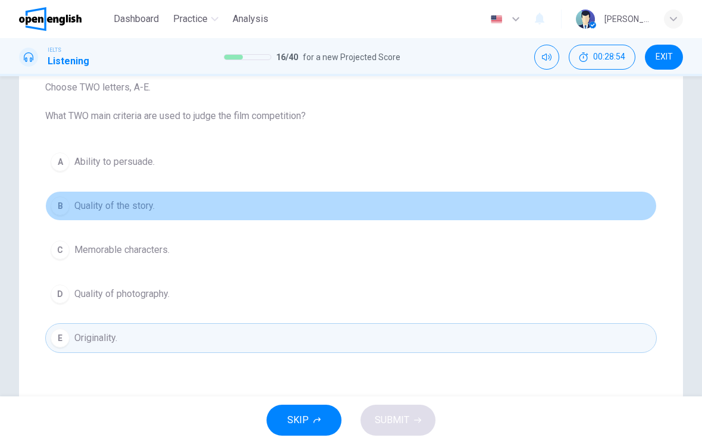
click at [151, 203] on span "Quality of the story." at bounding box center [114, 206] width 80 height 14
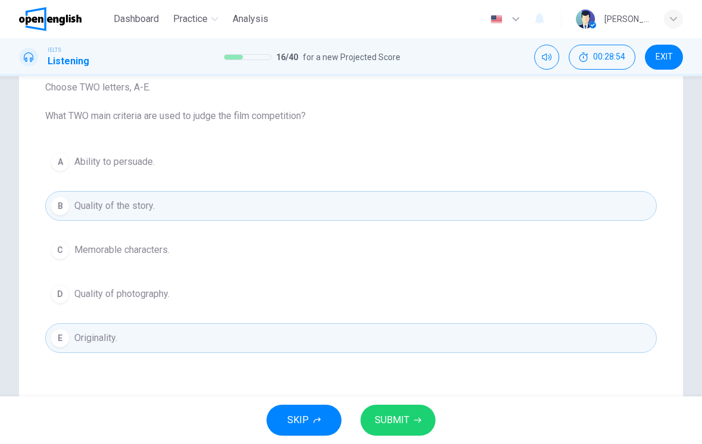
click at [426, 428] on button "SUBMIT" at bounding box center [398, 420] width 75 height 31
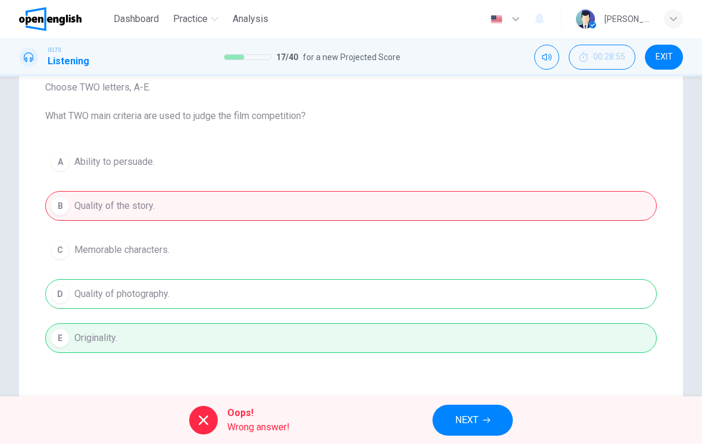
click at [476, 423] on span "NEXT" at bounding box center [466, 420] width 23 height 17
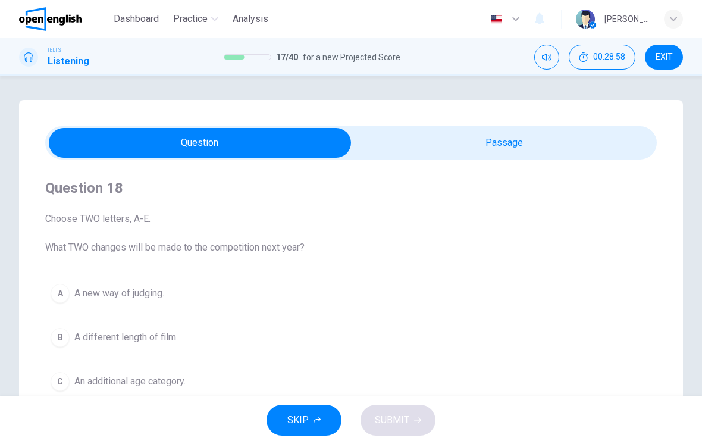
scroll to position [0, 0]
click at [487, 56] on span "EXIT" at bounding box center [664, 57] width 17 height 10
